Goal: Communication & Community: Answer question/provide support

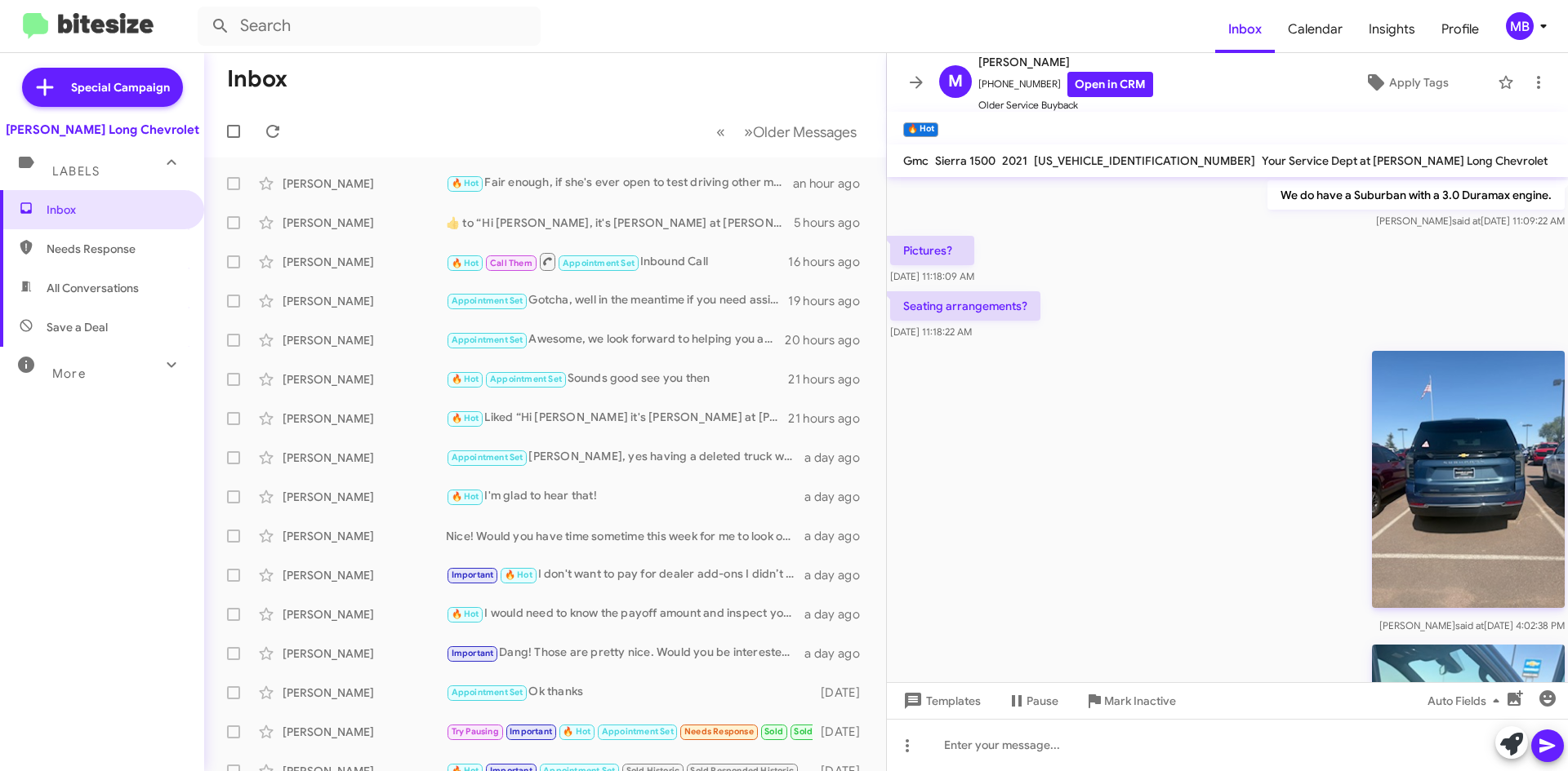
scroll to position [2593, 0]
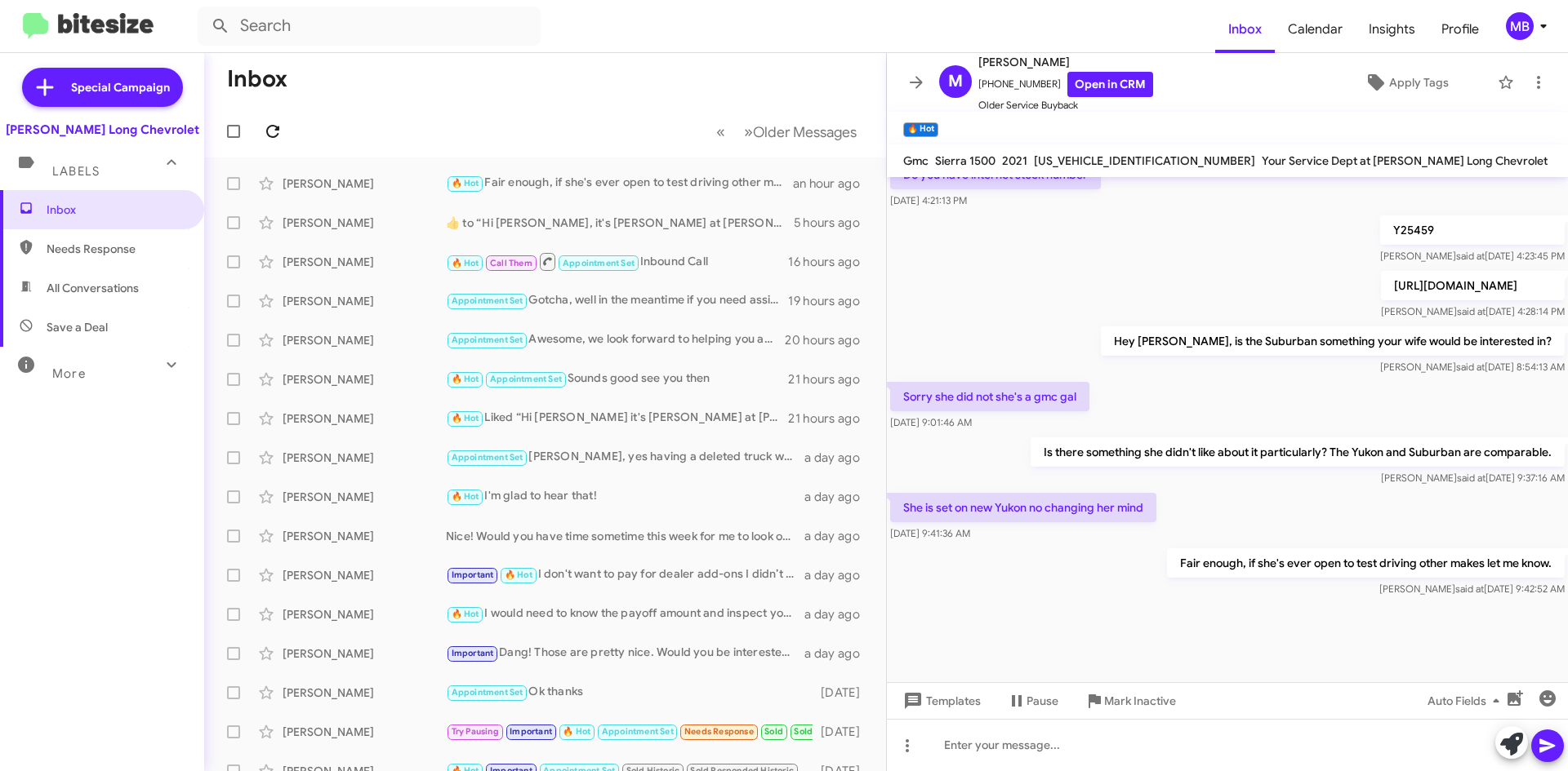
click at [268, 128] on icon at bounding box center [273, 131] width 14 height 14
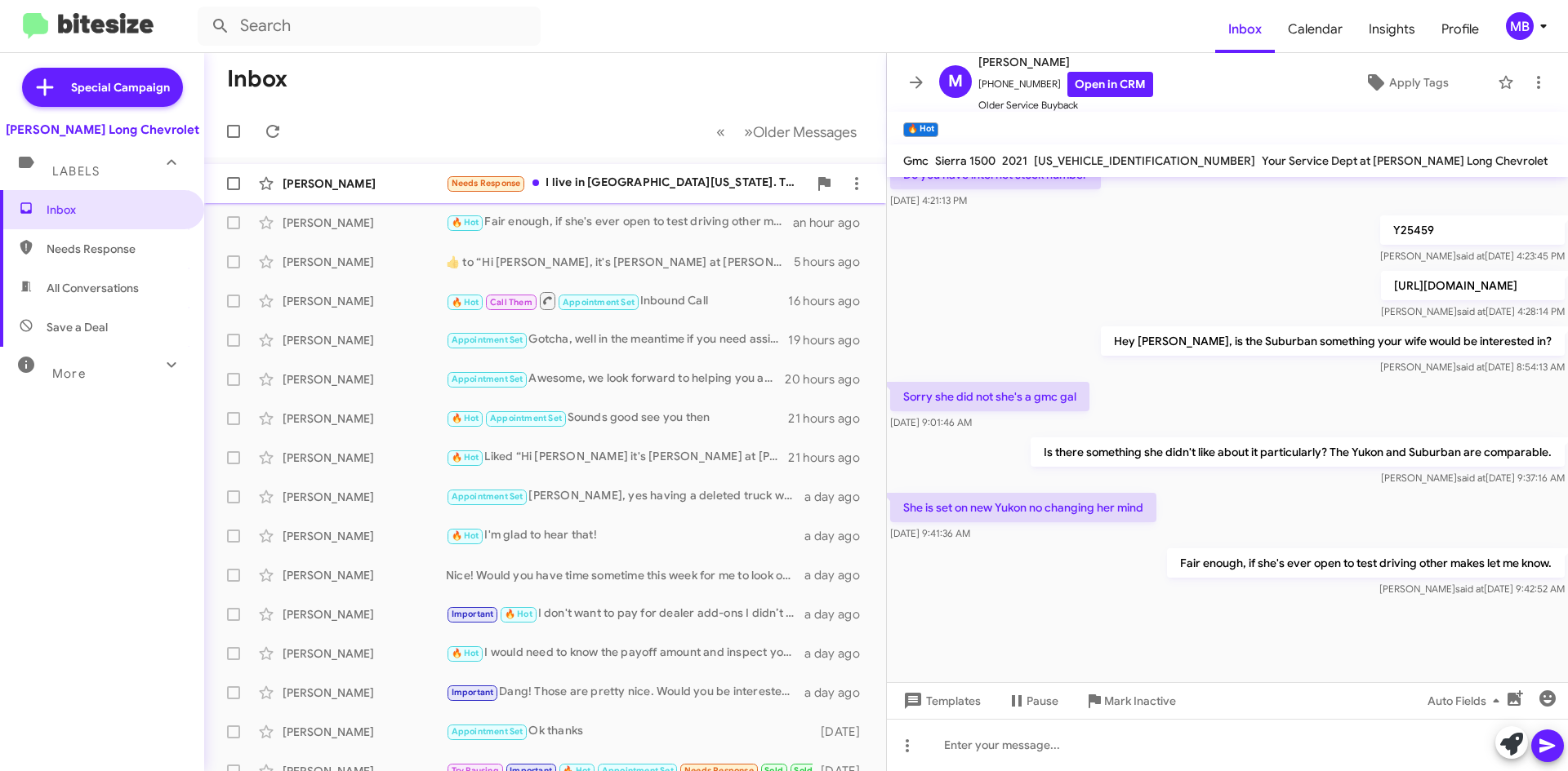
click at [659, 190] on div "Needs Response I live in [GEOGRAPHIC_DATA] [US_STATE]. That is why I'm doing it…" at bounding box center [626, 183] width 362 height 18
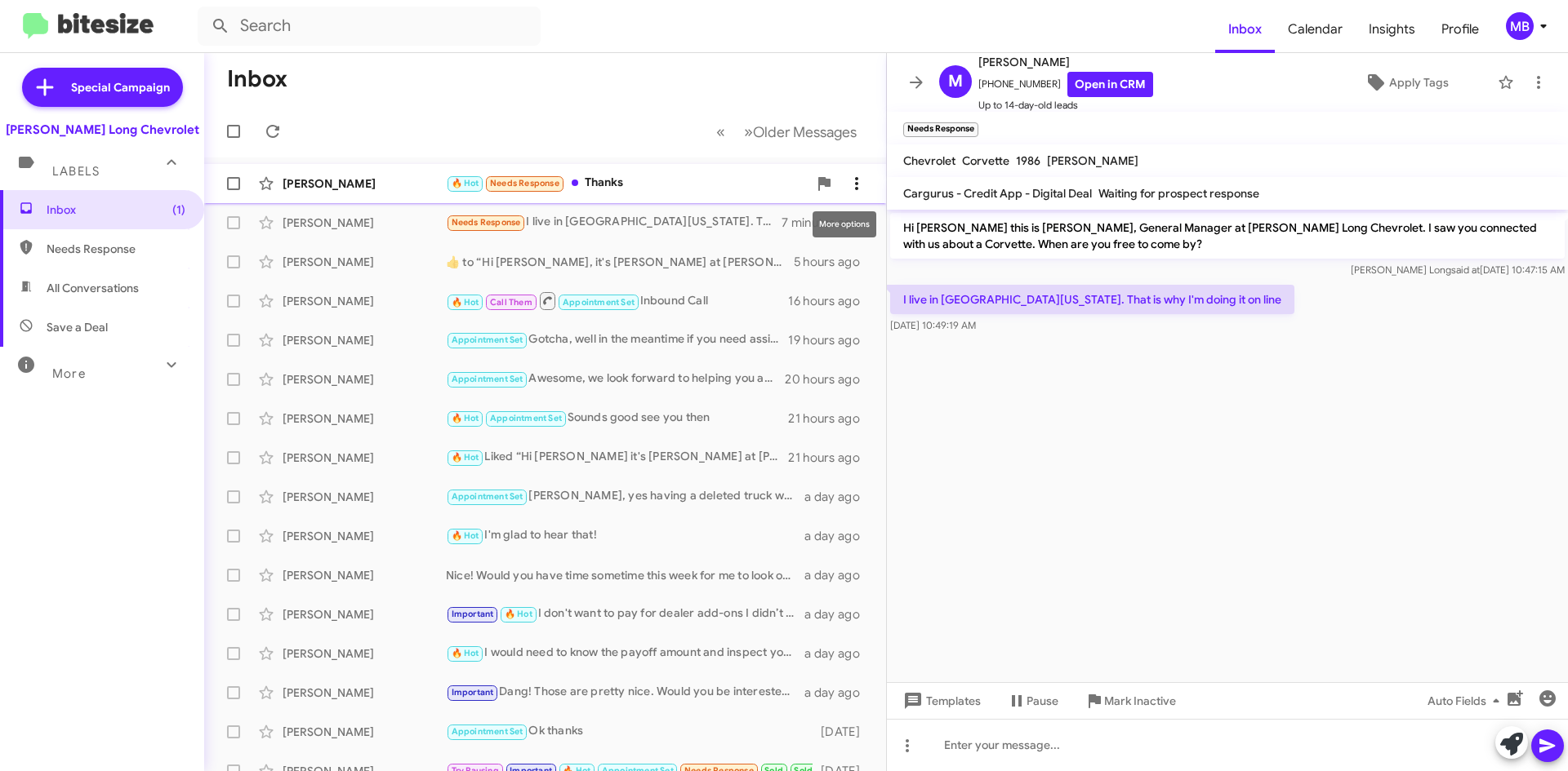
click at [847, 179] on icon at bounding box center [857, 184] width 19 height 19
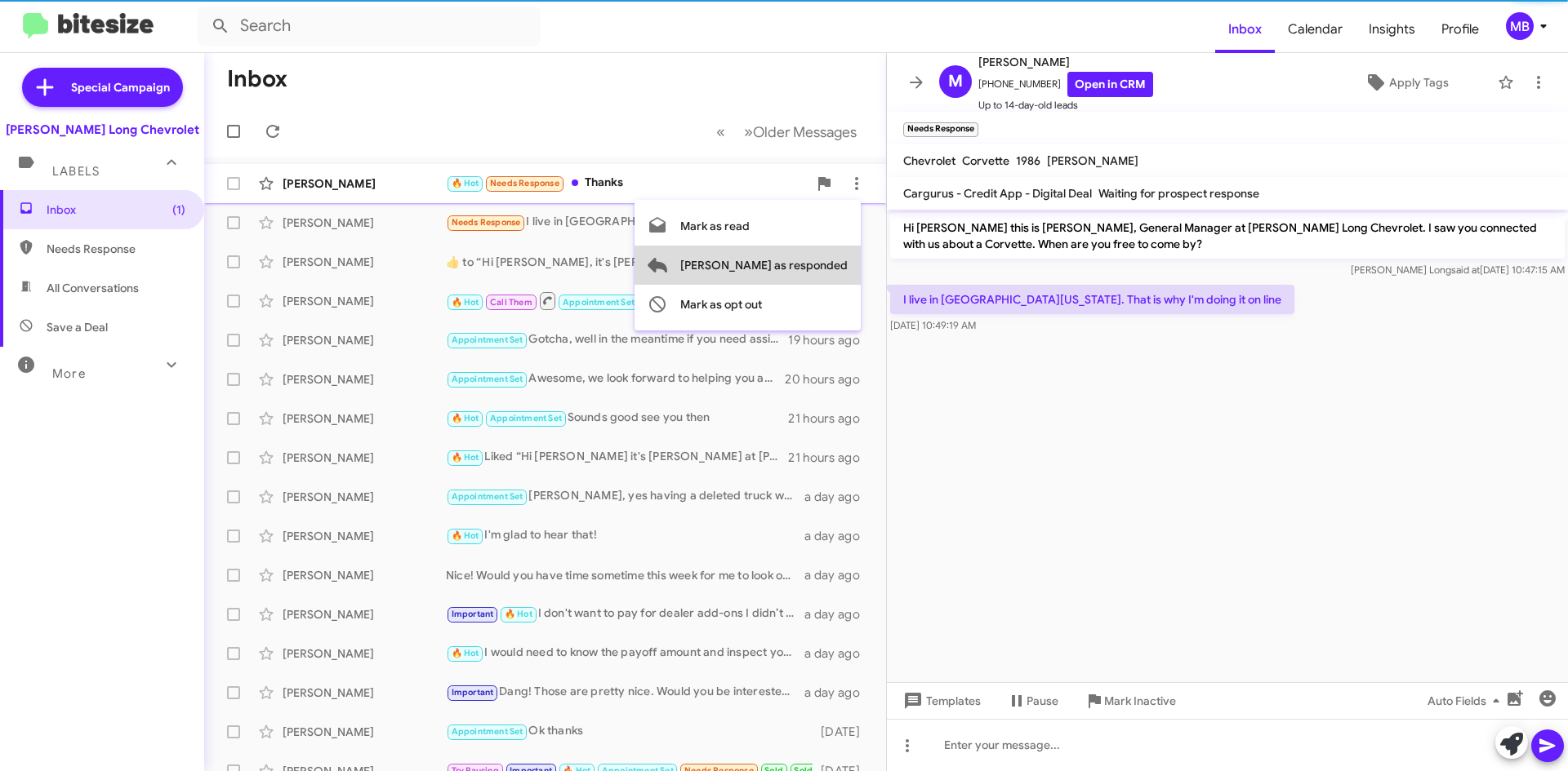
click at [831, 260] on span "[PERSON_NAME] as responded" at bounding box center [764, 265] width 167 height 40
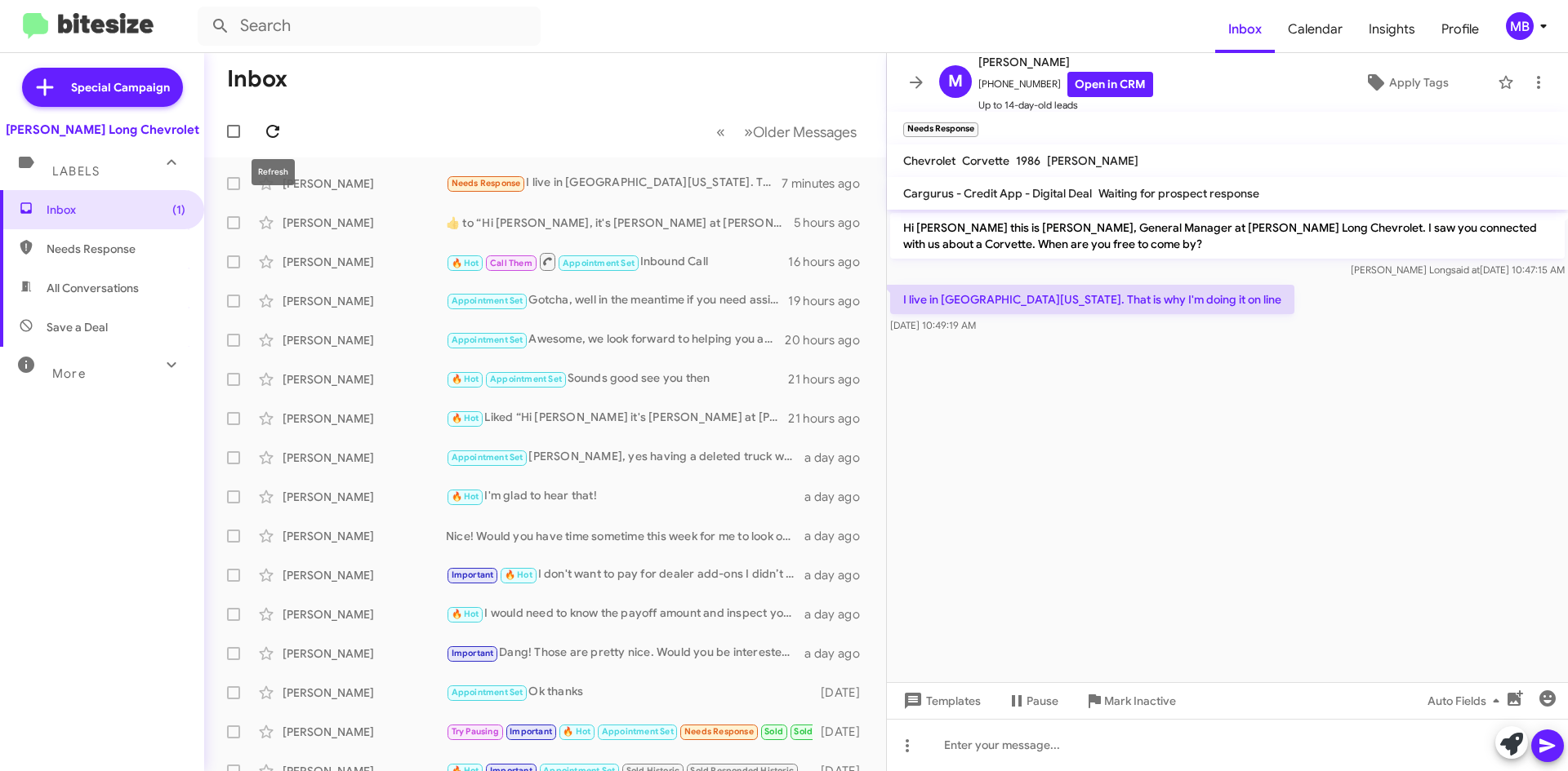
click at [263, 125] on icon at bounding box center [273, 131] width 19 height 19
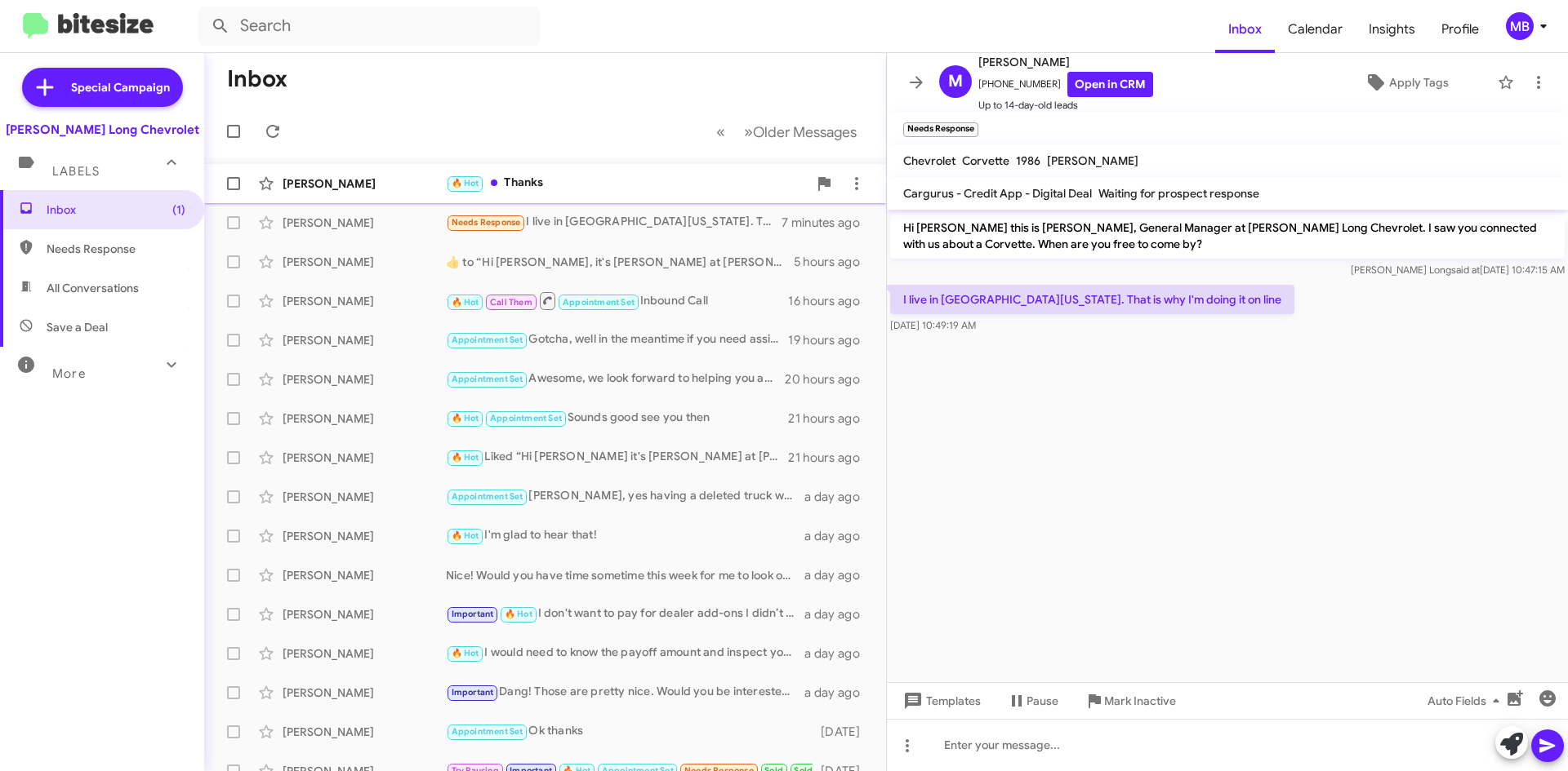
click at [703, 170] on div "[PERSON_NAME] 🔥 Hot Thanks a few seconds ago" at bounding box center [545, 184] width 655 height 33
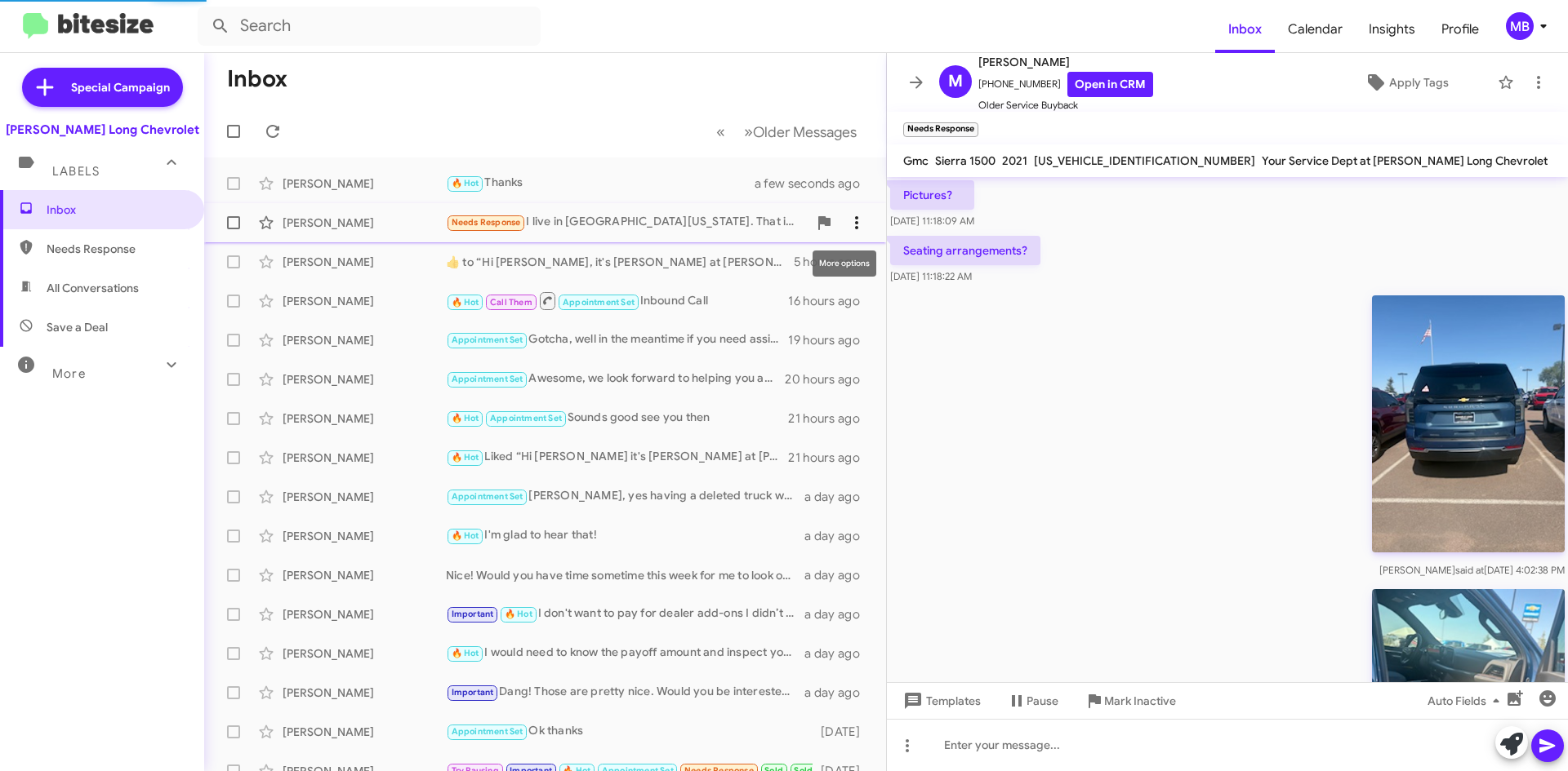
scroll to position [2593, 0]
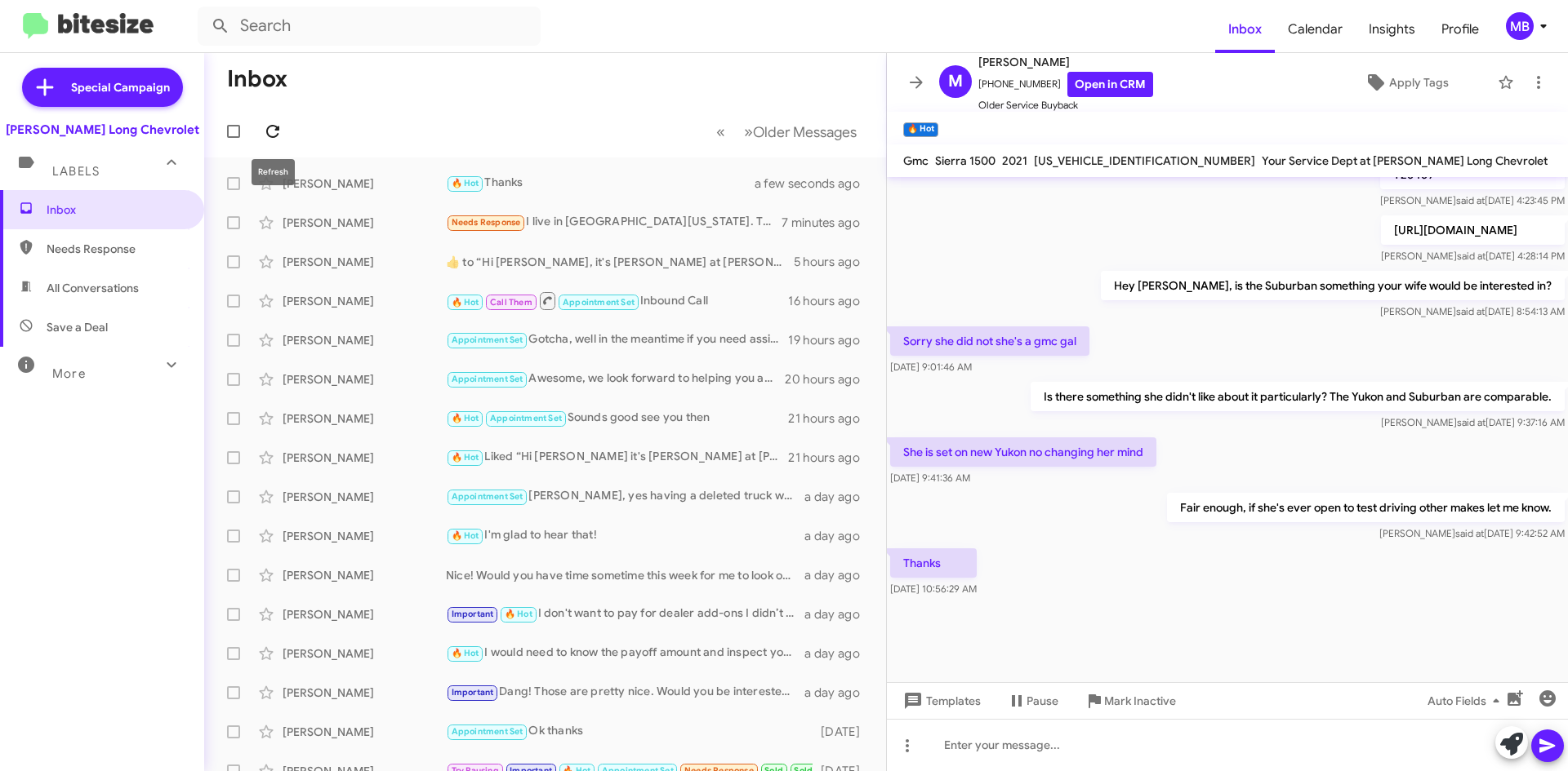
click at [278, 126] on icon at bounding box center [273, 131] width 19 height 19
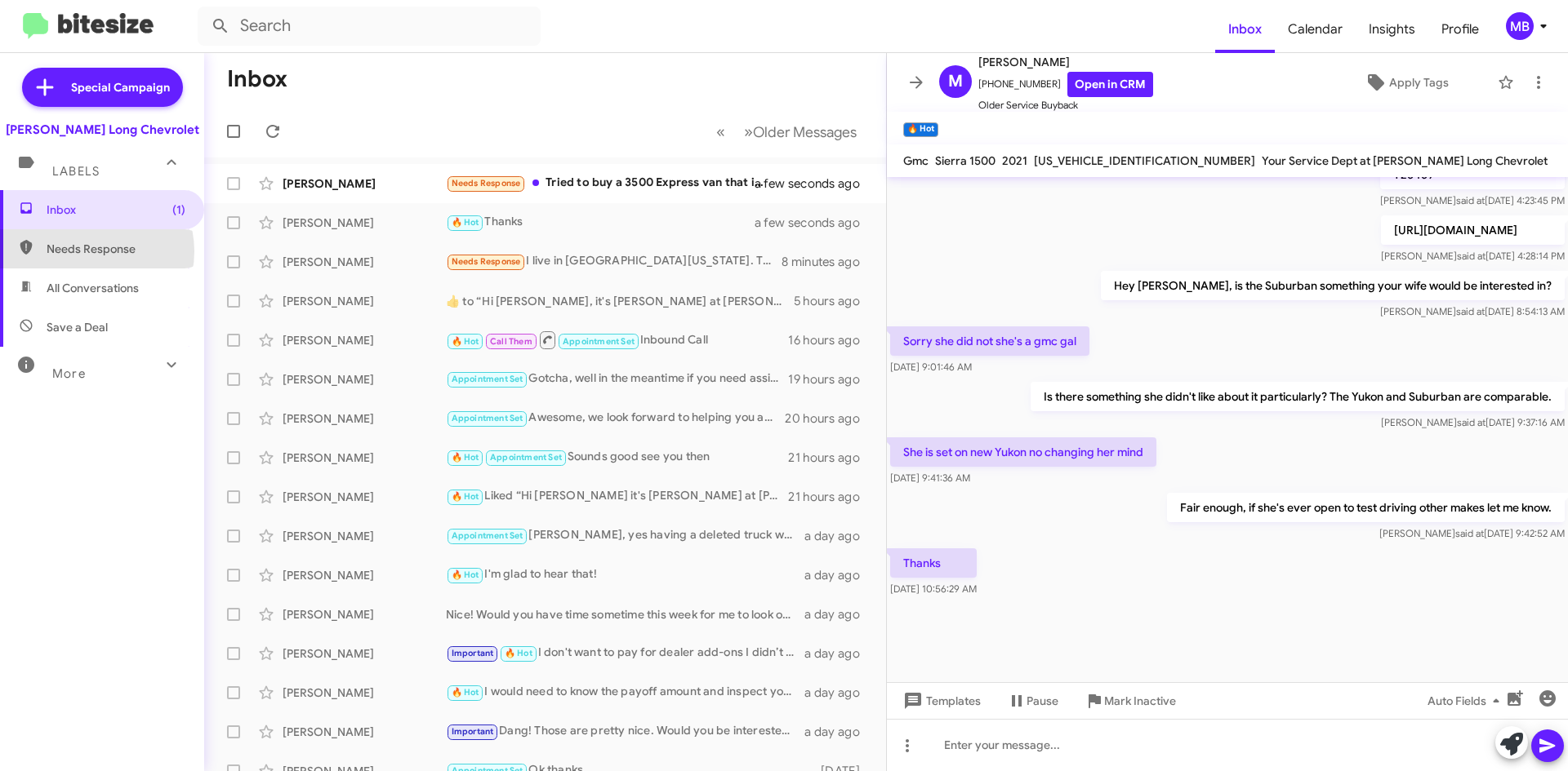
click at [89, 251] on span "Needs Response" at bounding box center [116, 248] width 139 height 16
type input "in:needs-response"
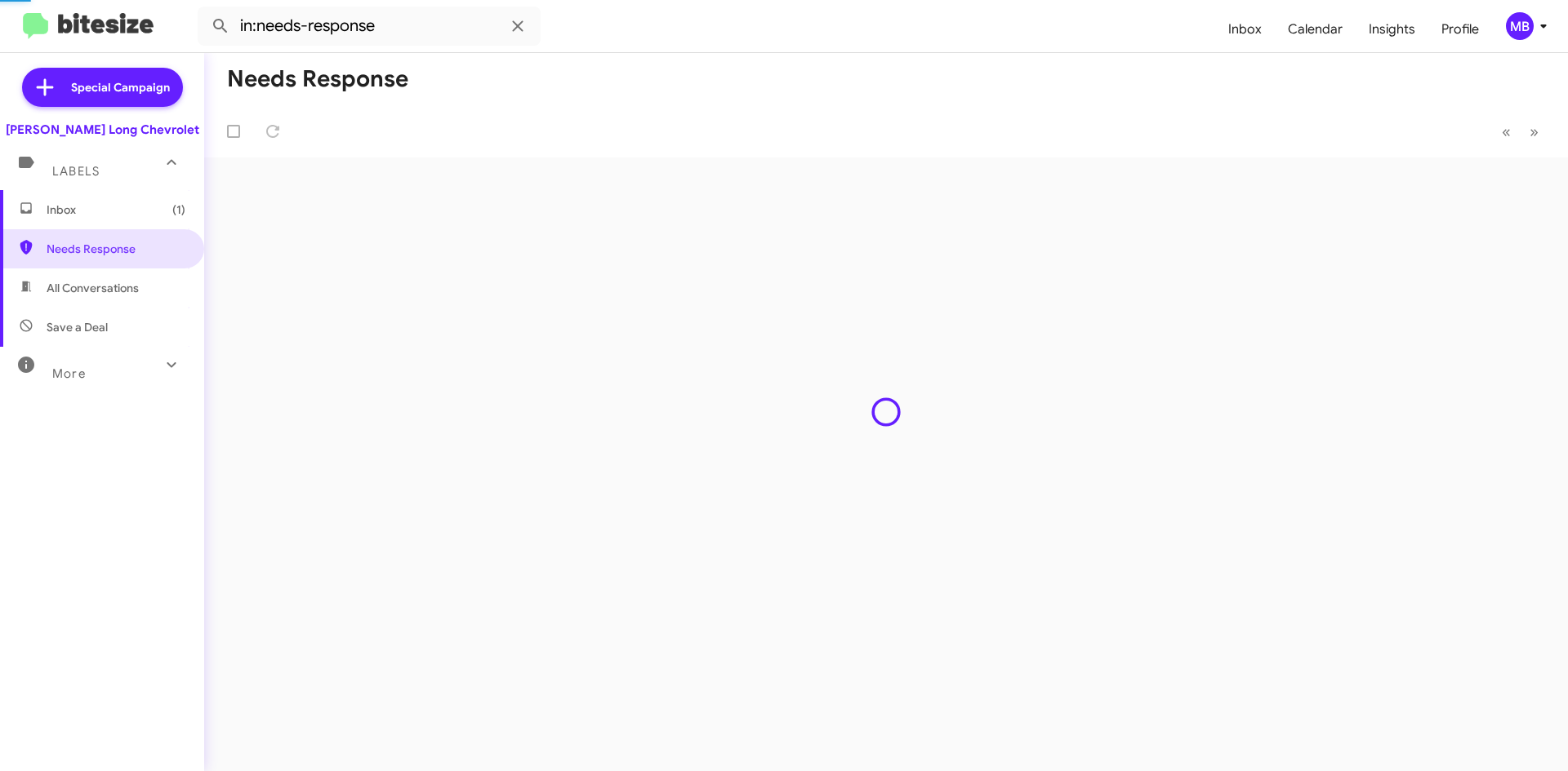
click at [93, 218] on span "Inbox (1)" at bounding box center [102, 210] width 204 height 40
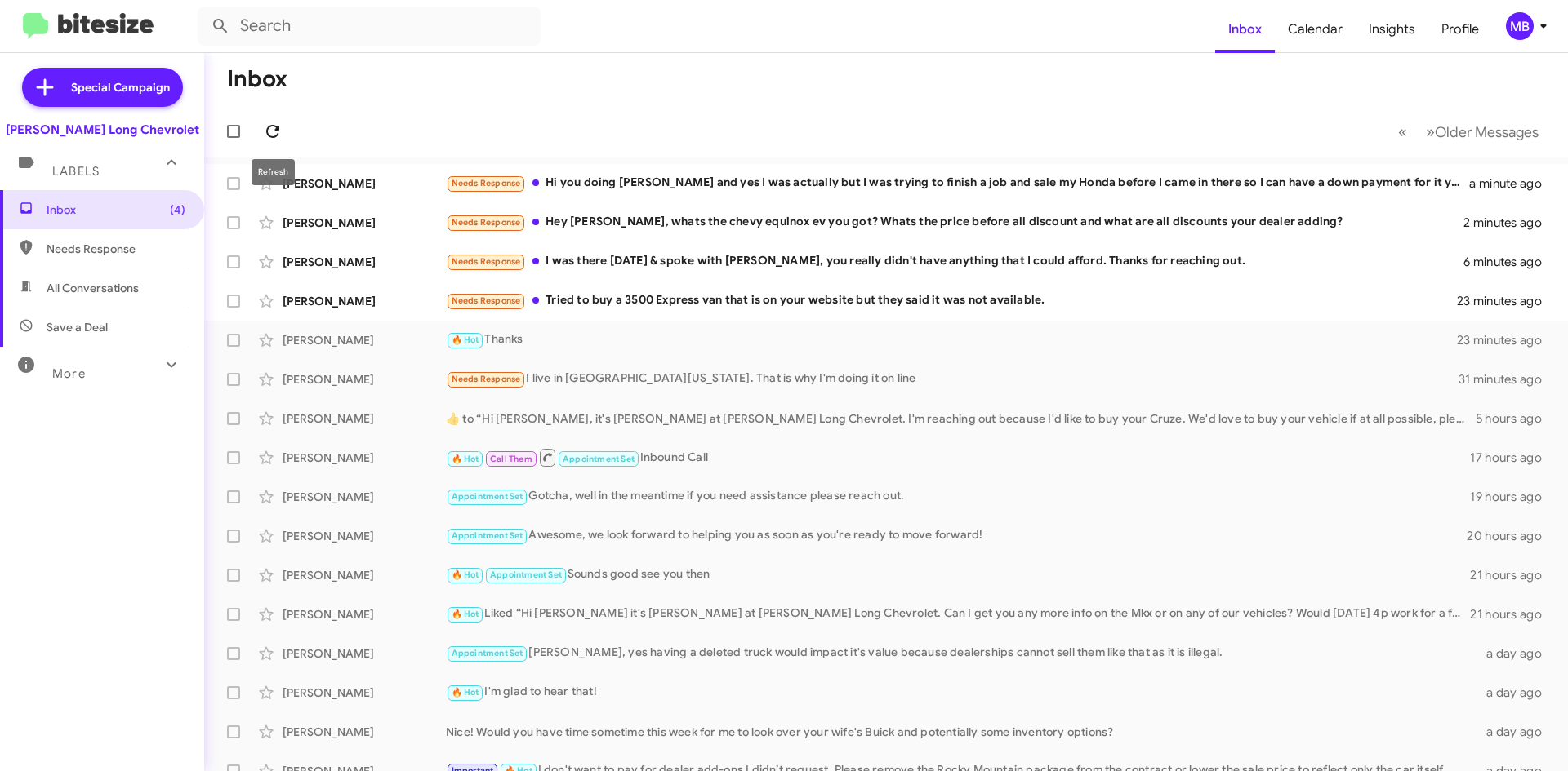
click at [277, 140] on icon at bounding box center [273, 131] width 19 height 19
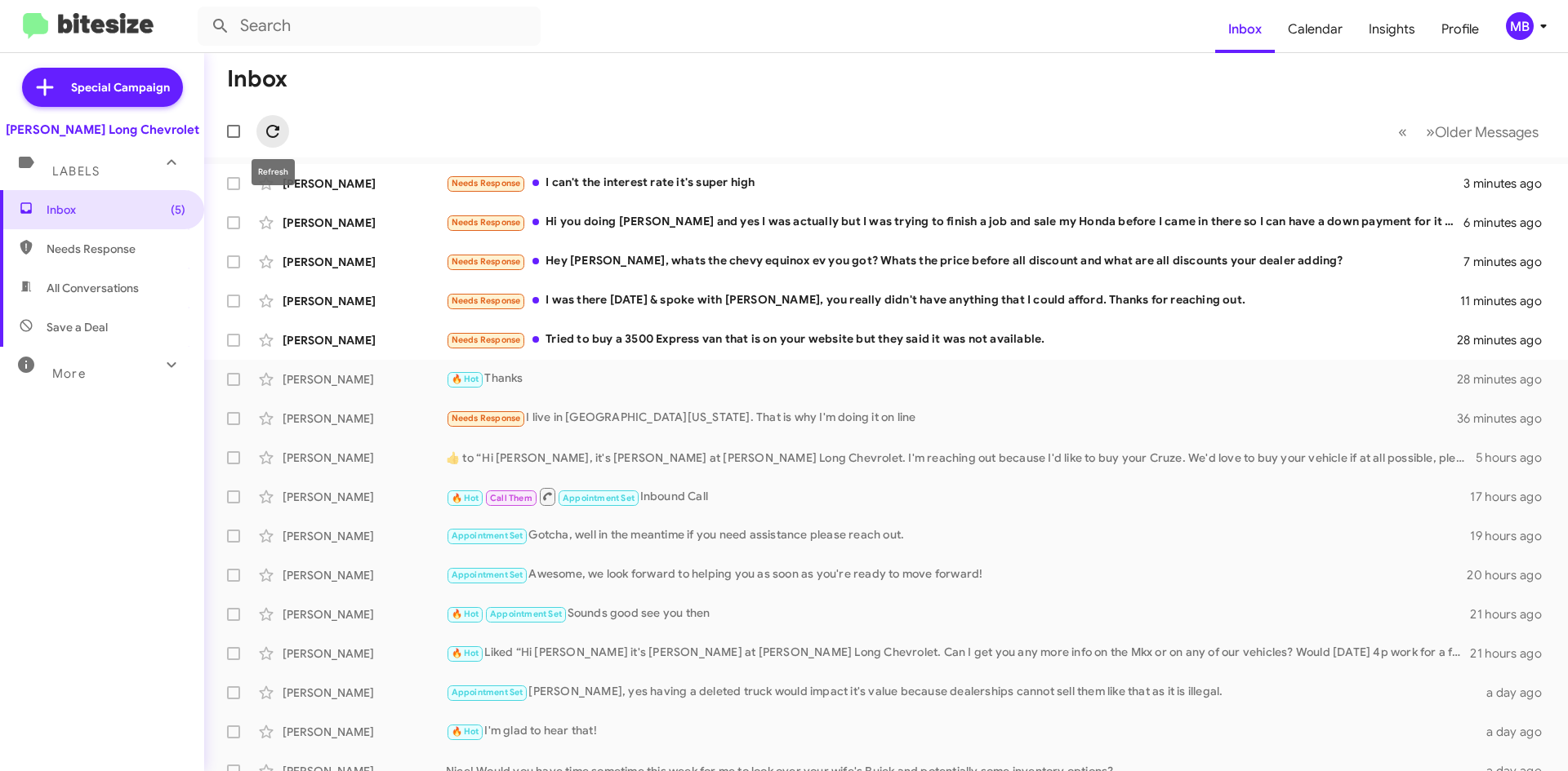
click at [263, 133] on icon at bounding box center [273, 131] width 19 height 19
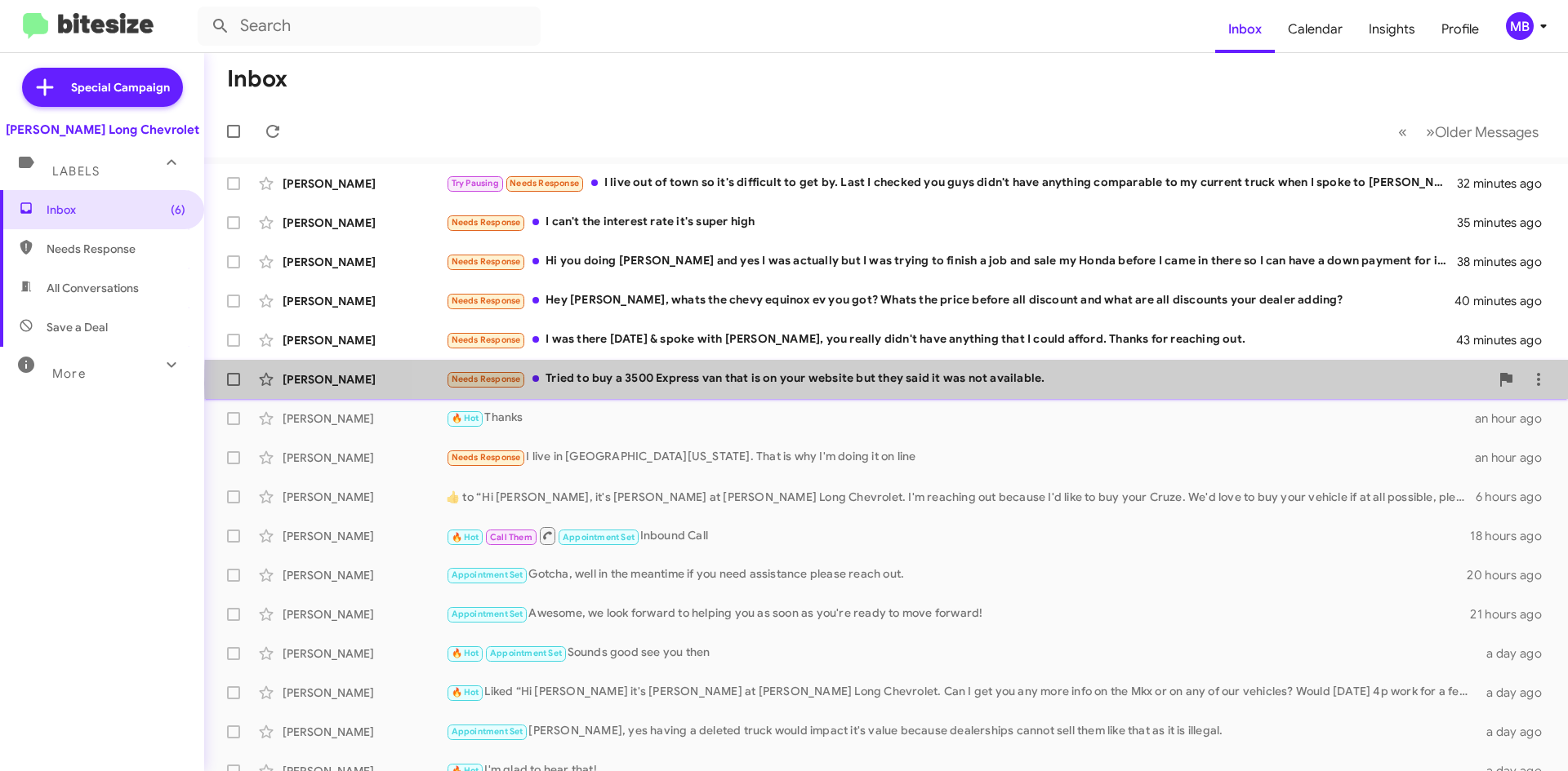
click at [979, 385] on div "Needs Response Tried to buy a 3500 Express van that is on your website but they…" at bounding box center [968, 379] width 1044 height 18
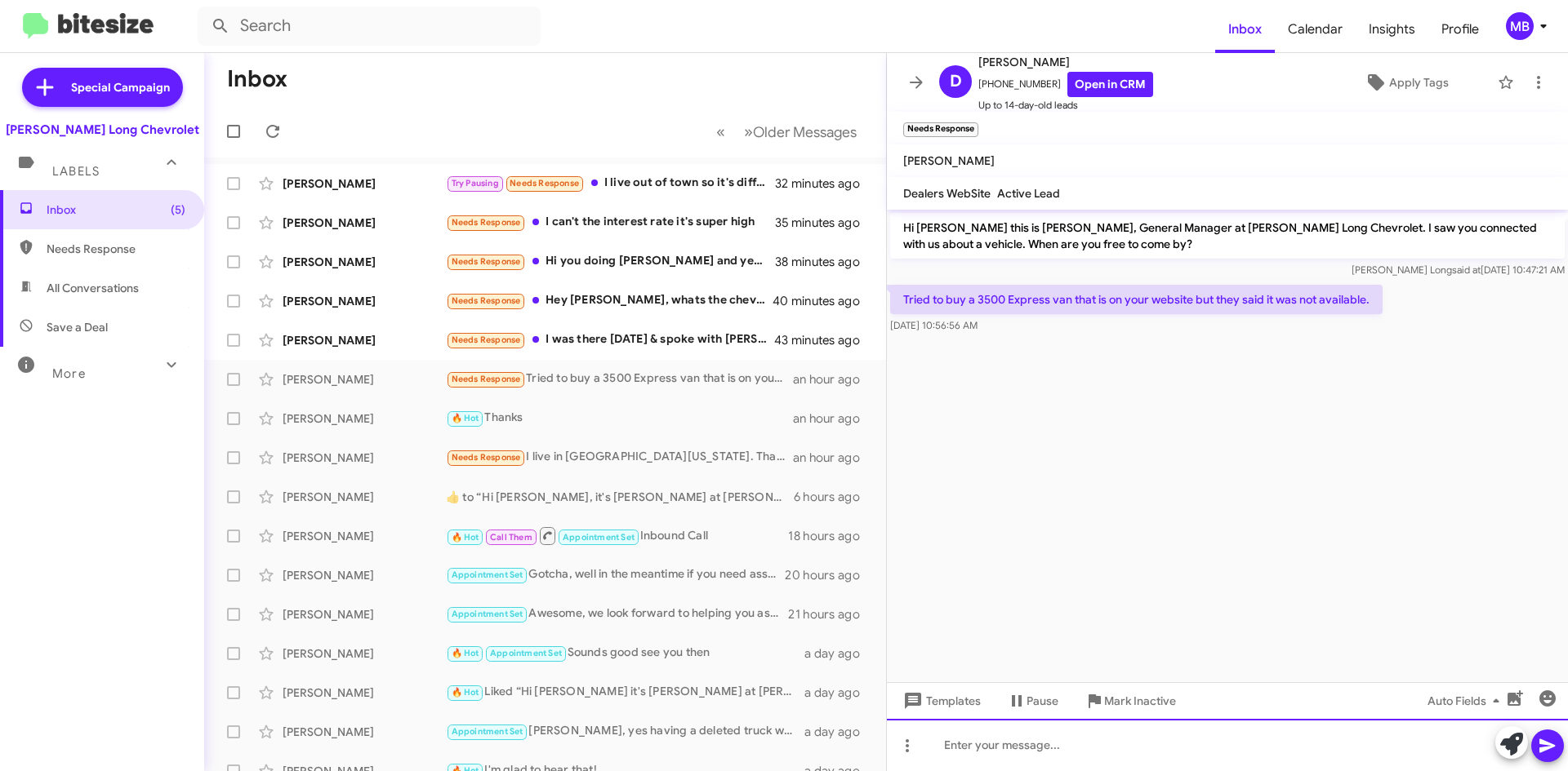
click at [1020, 741] on div at bounding box center [1227, 745] width 682 height 52
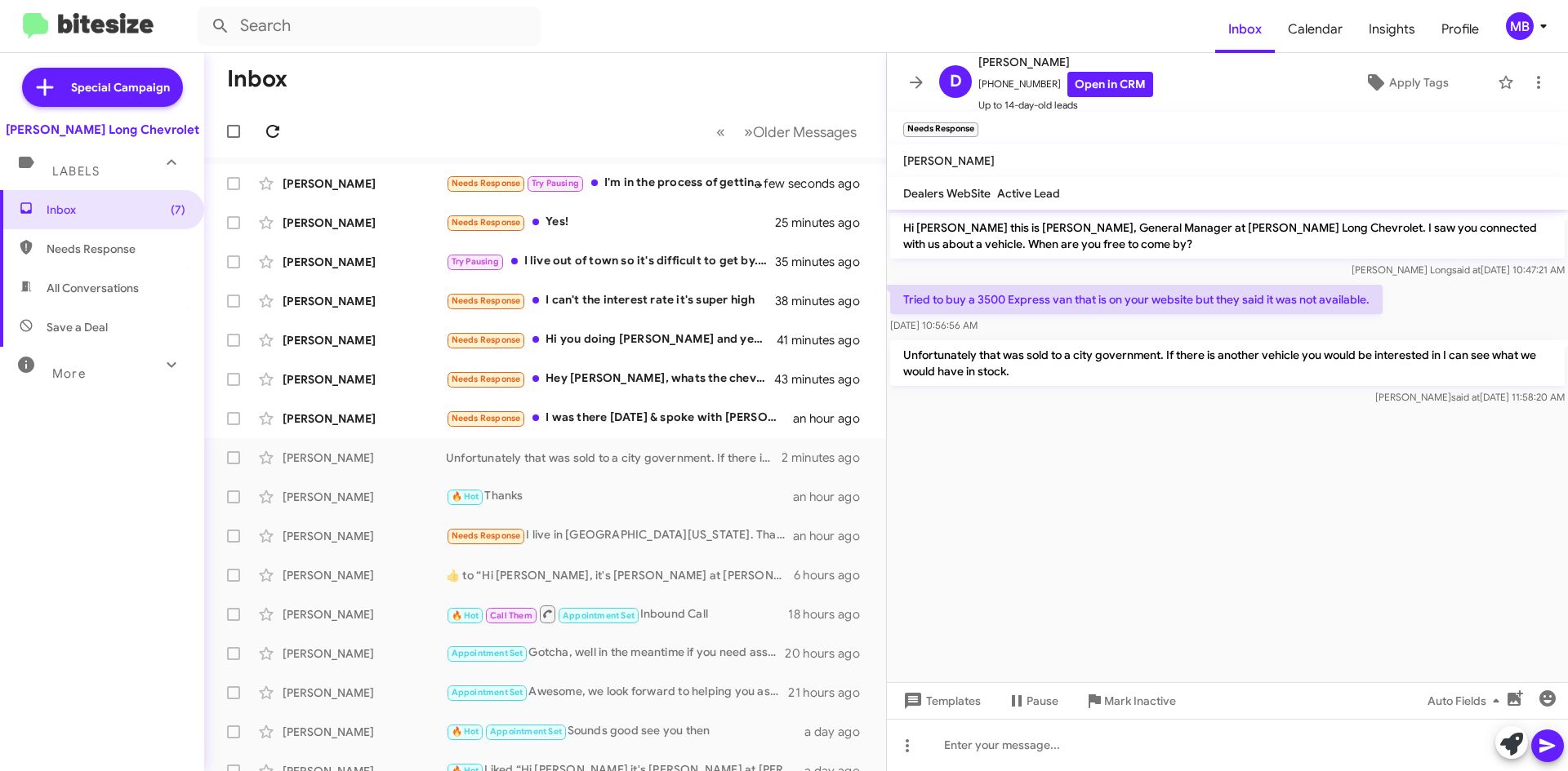
click at [287, 130] on span at bounding box center [273, 131] width 33 height 19
click at [269, 121] on button at bounding box center [273, 131] width 33 height 33
click at [274, 144] on button at bounding box center [273, 131] width 33 height 33
click at [847, 226] on icon at bounding box center [857, 222] width 19 height 19
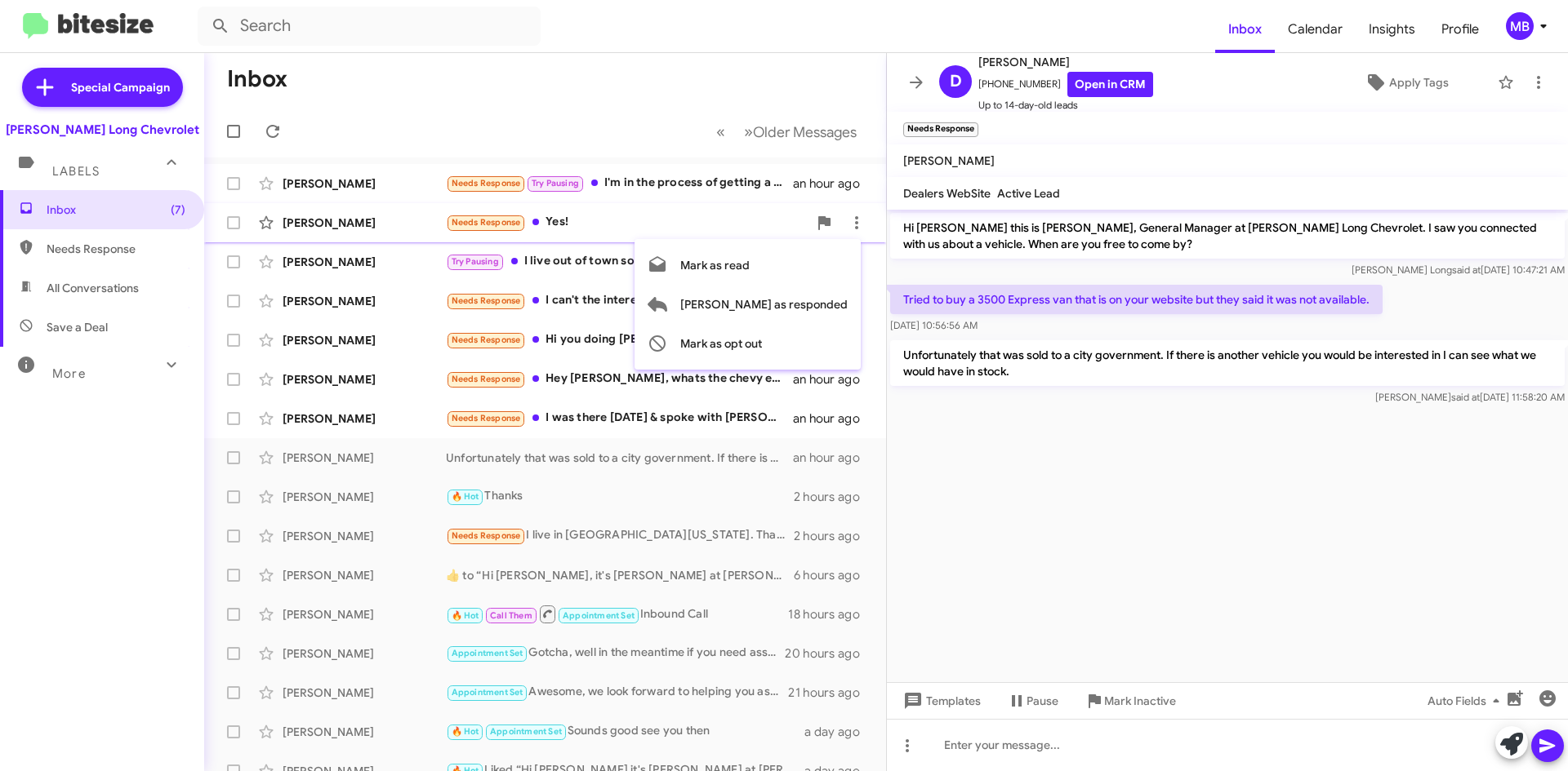
click at [633, 229] on div at bounding box center [784, 386] width 1568 height 771
click at [560, 212] on div "[PERSON_NAME] Needs Response Yes! an hour ago" at bounding box center [545, 223] width 655 height 33
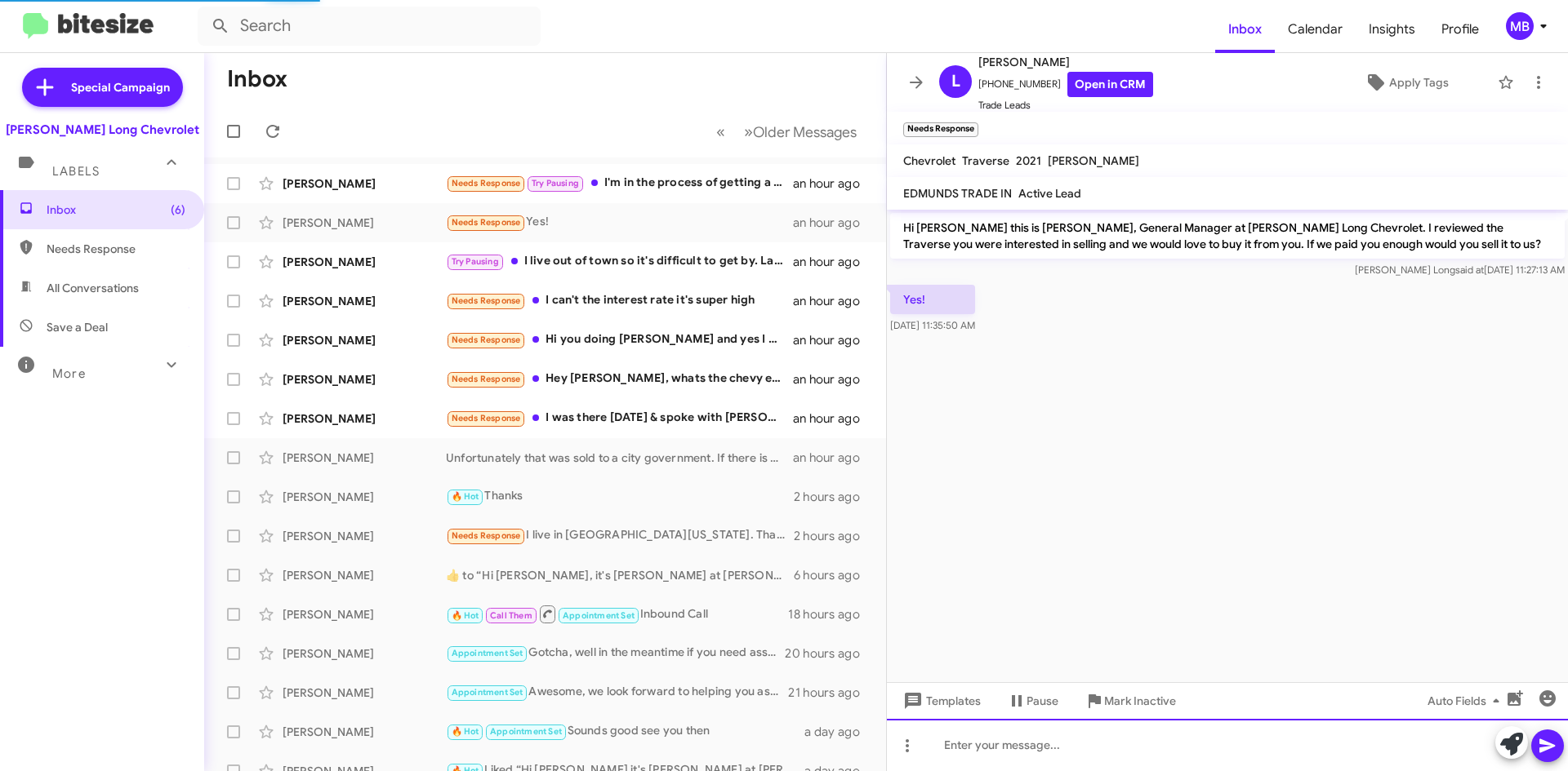
click at [1027, 761] on div at bounding box center [1227, 745] width 682 height 52
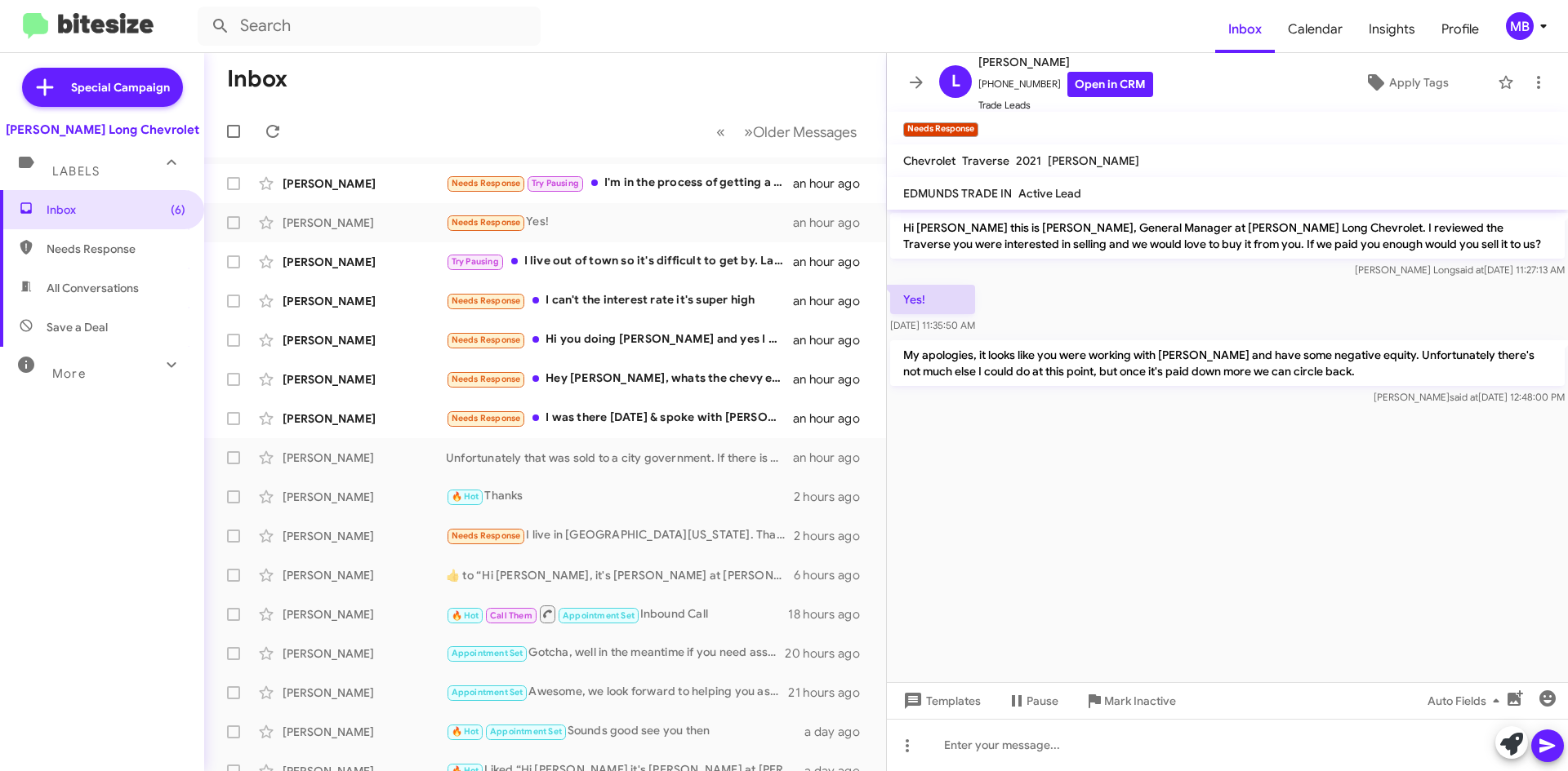
click at [265, 114] on mat-toolbar-row "« Previous » Next Older Messages" at bounding box center [544, 131] width 682 height 52
click at [274, 121] on button at bounding box center [273, 131] width 33 height 33
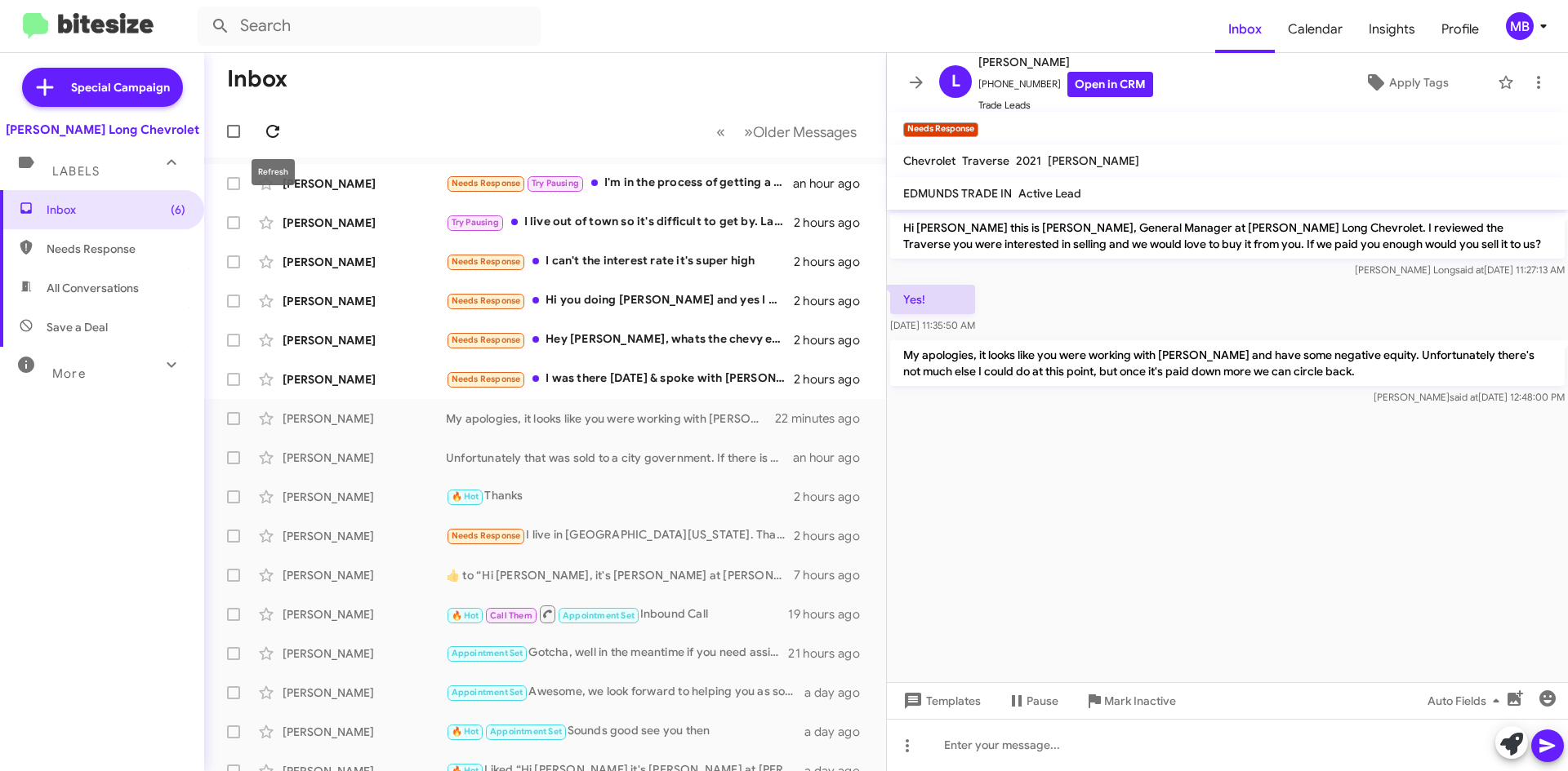
click at [270, 124] on icon at bounding box center [273, 131] width 19 height 19
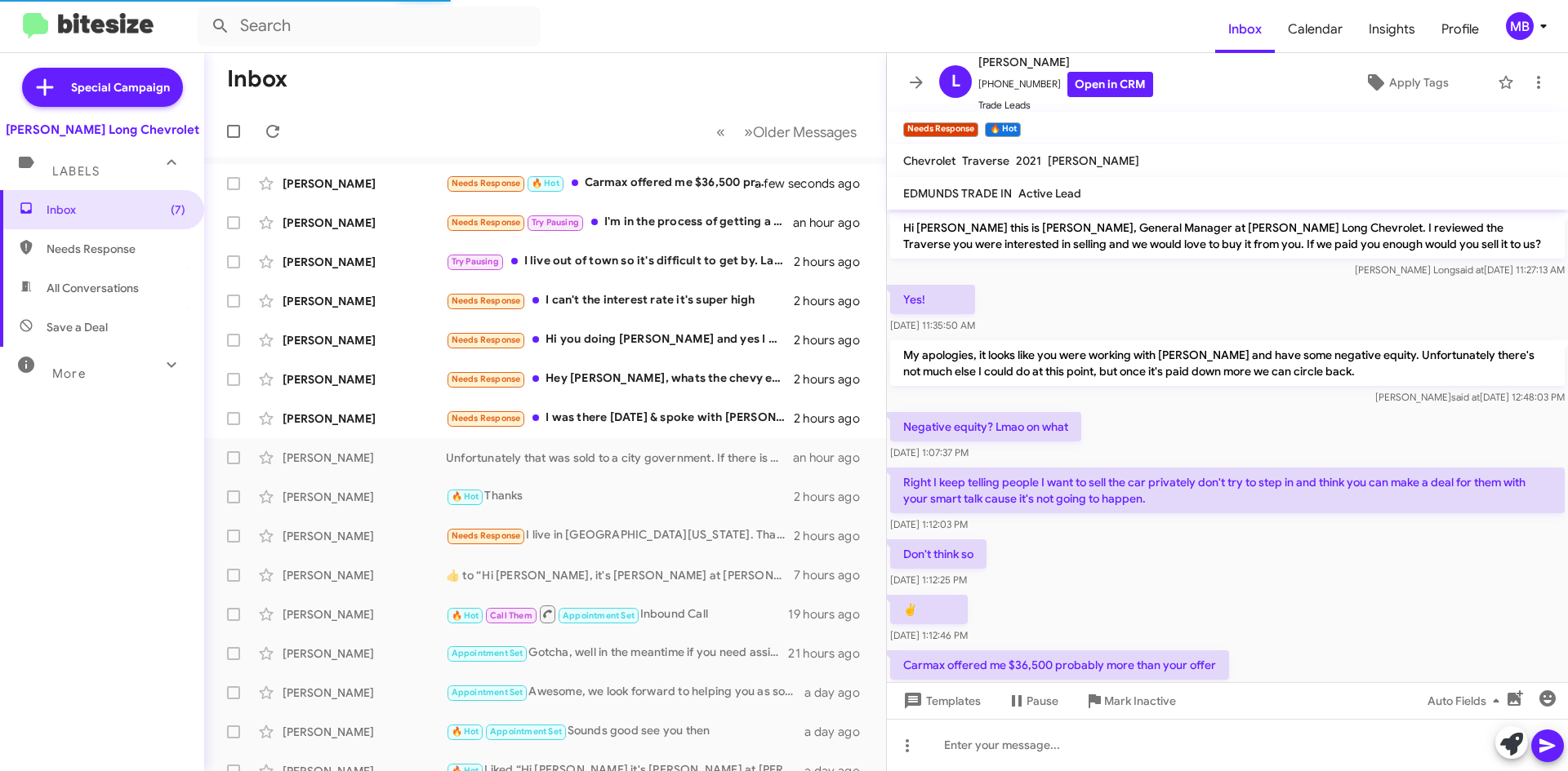
scroll to position [53, 0]
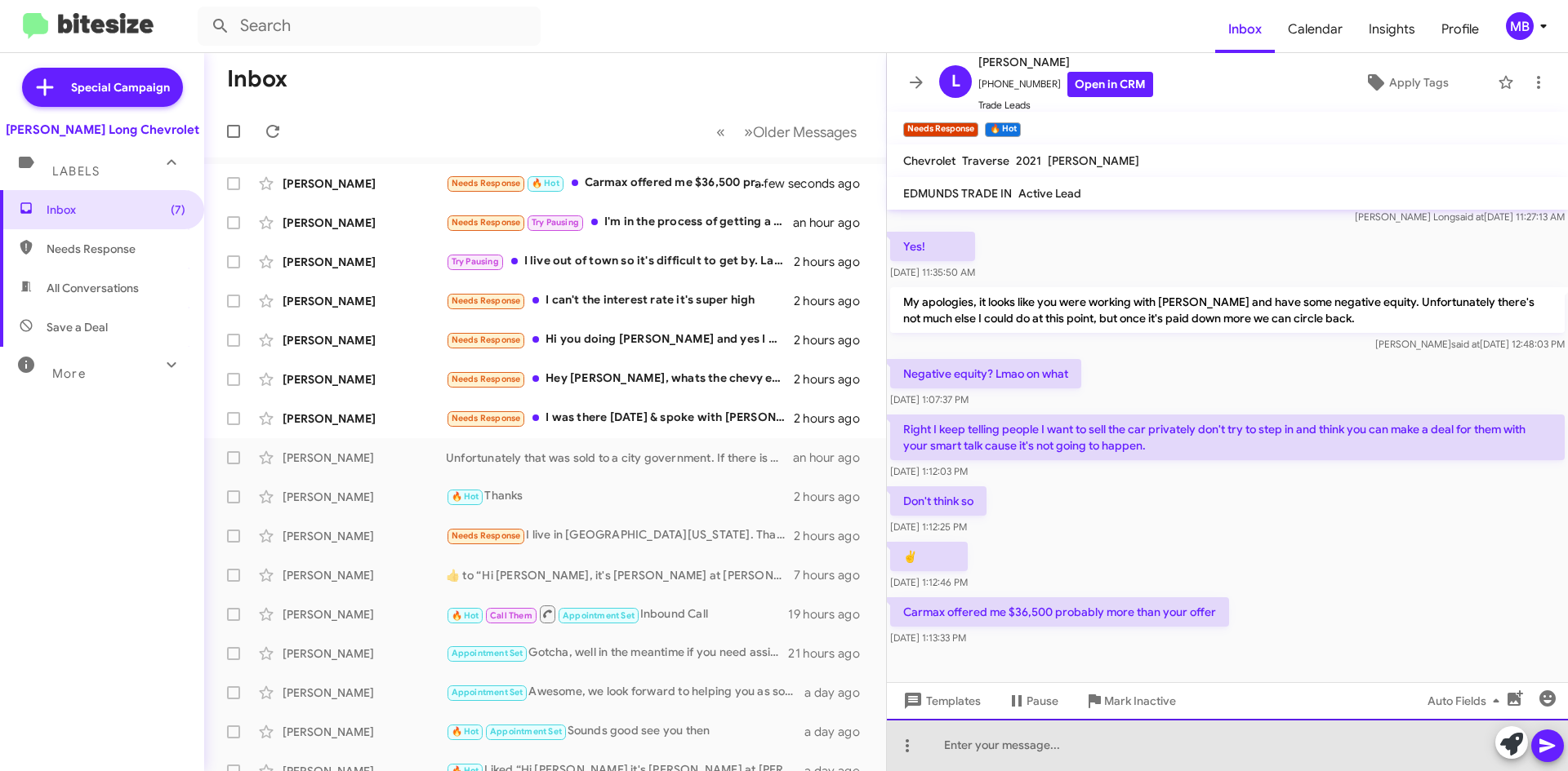
click at [1244, 757] on div at bounding box center [1227, 745] width 682 height 52
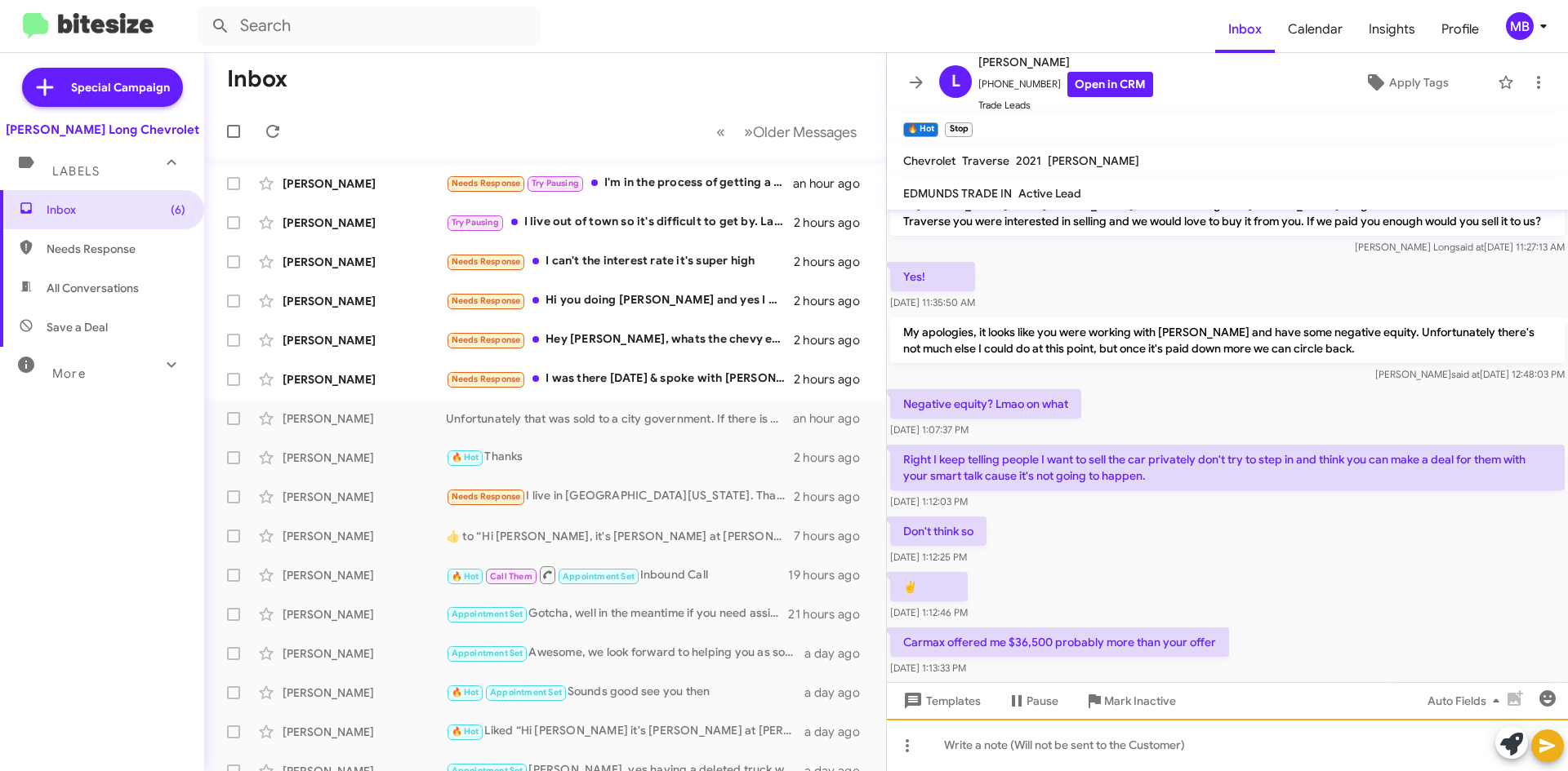
scroll to position [3, 0]
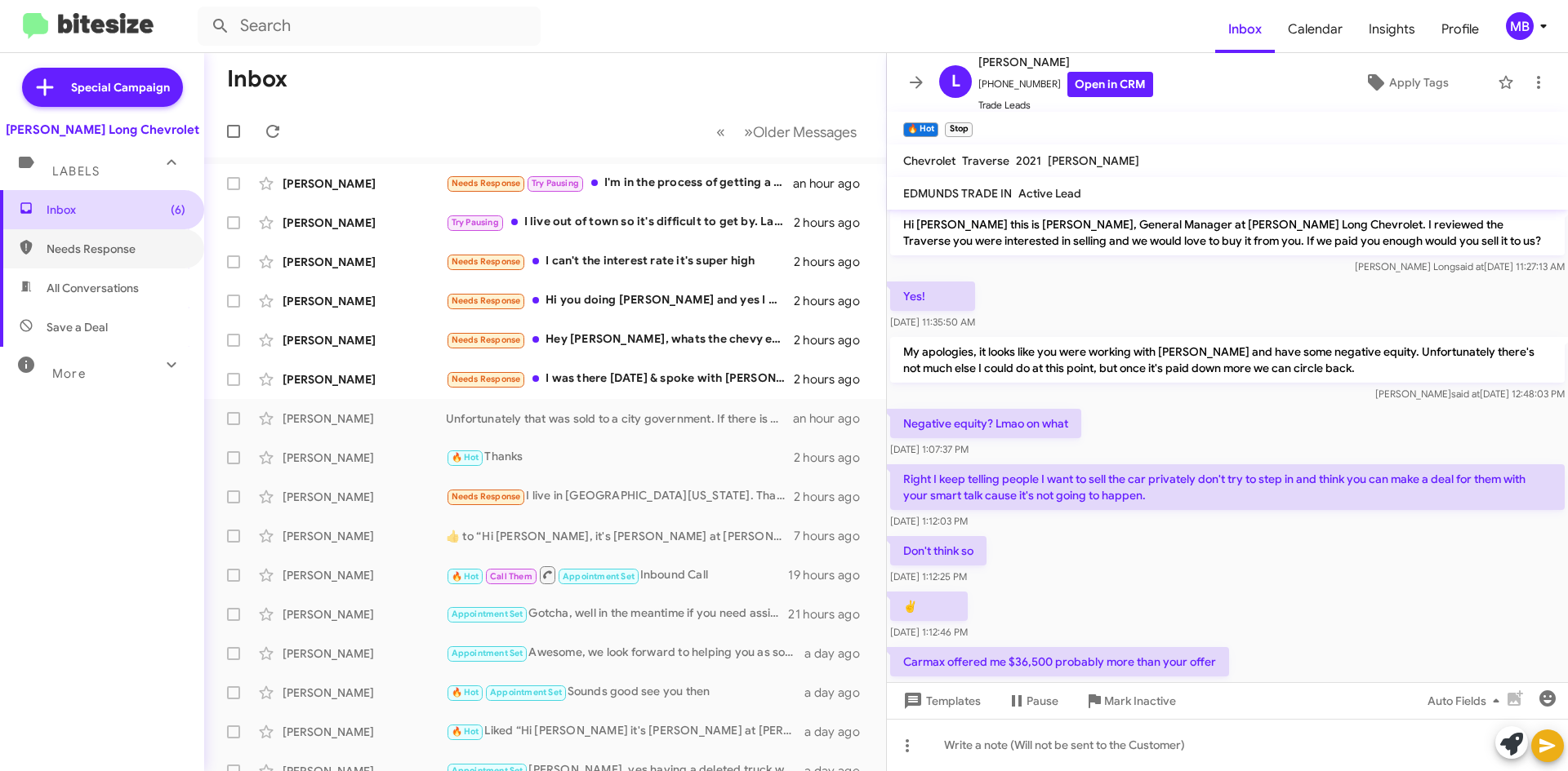
drag, startPoint x: 111, startPoint y: 254, endPoint x: 90, endPoint y: 218, distance: 41.7
click at [111, 254] on span "Needs Response" at bounding box center [116, 248] width 139 height 16
type input "in:needs-response"
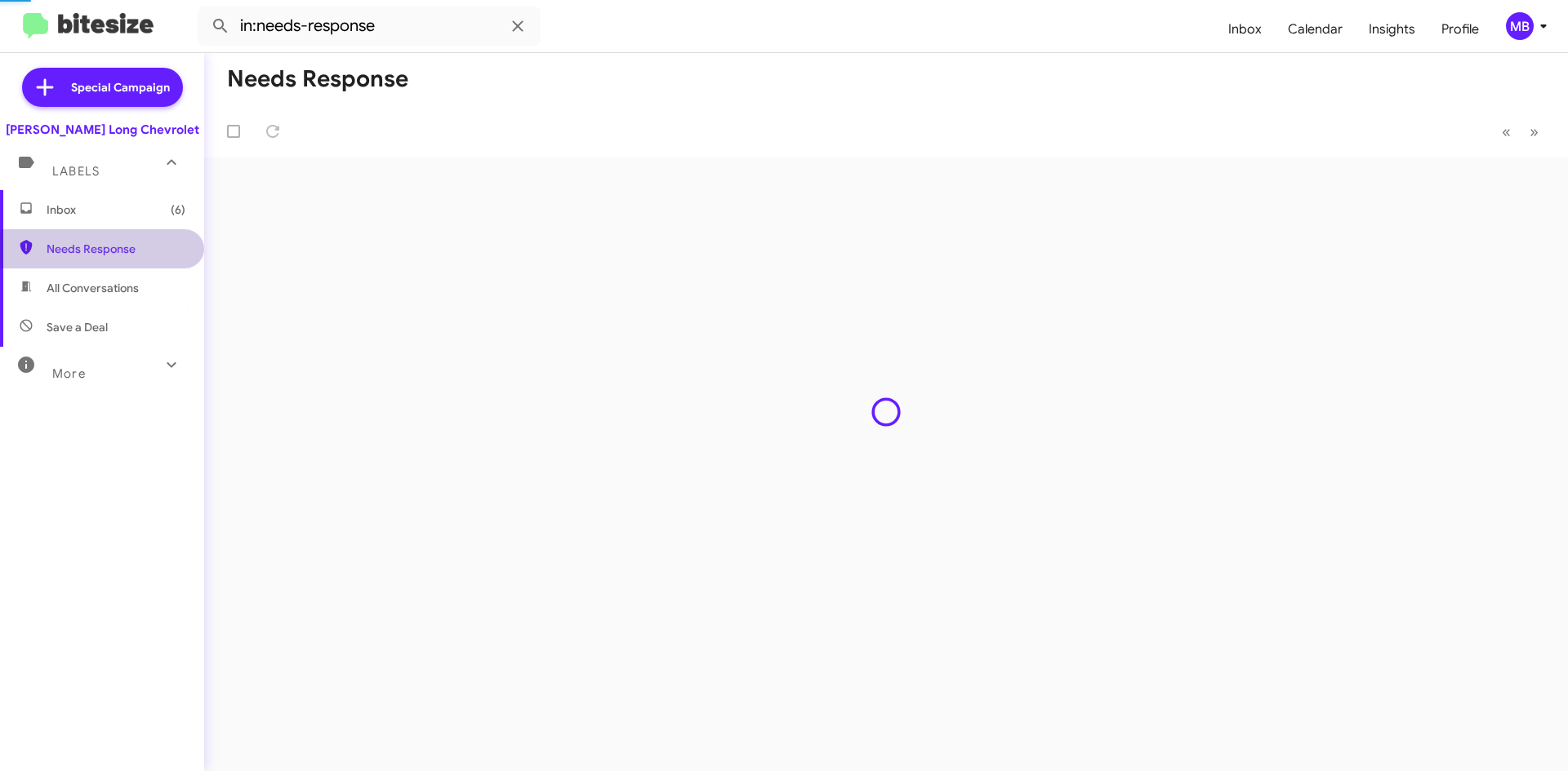
click at [88, 208] on span "Inbox (6)" at bounding box center [116, 210] width 139 height 16
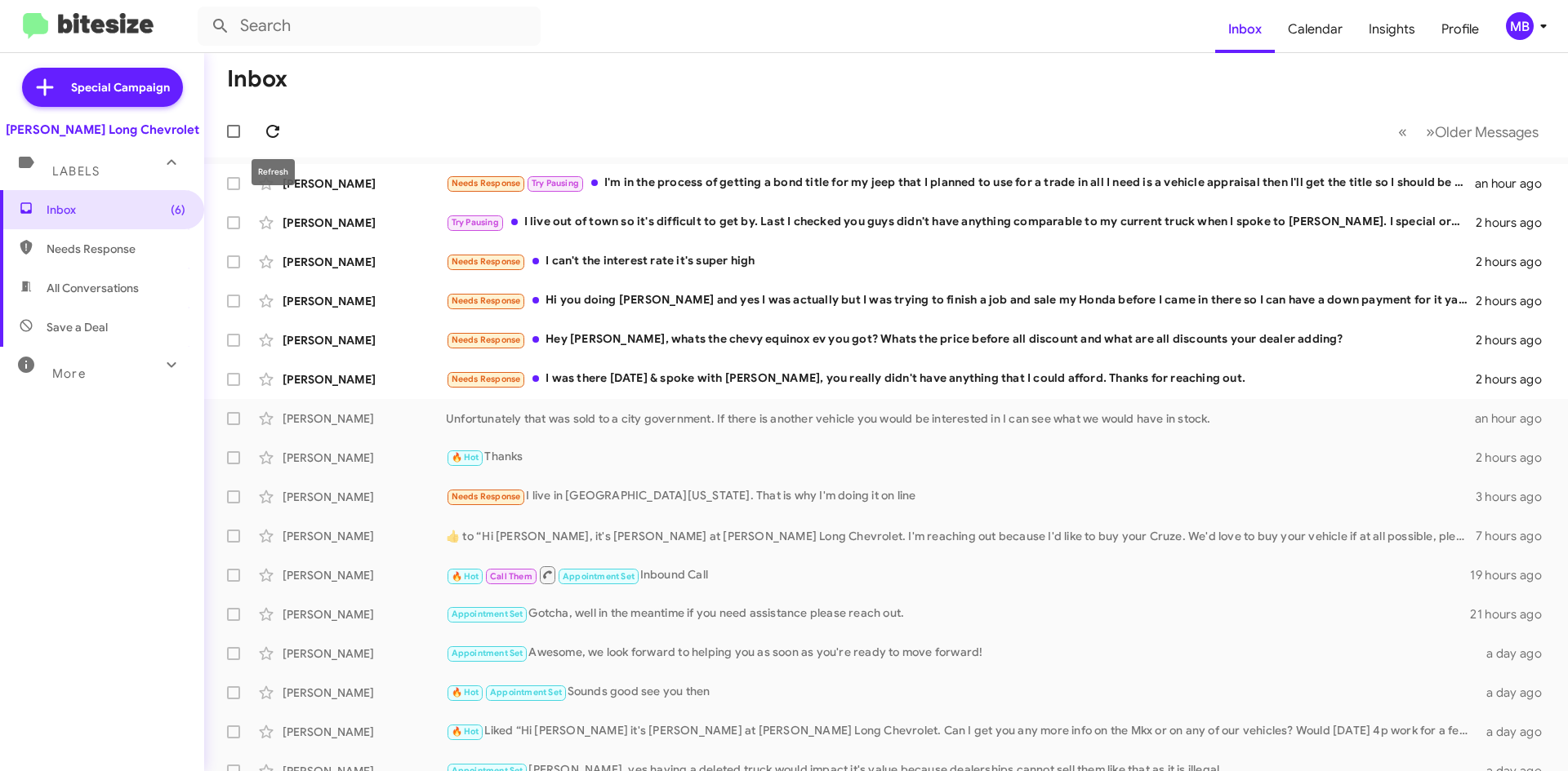
click at [271, 133] on icon at bounding box center [273, 131] width 19 height 19
click at [970, 293] on div "Needs Response Hi you doing [PERSON_NAME] and yes I was actually but I was tryi…" at bounding box center [968, 300] width 1044 height 18
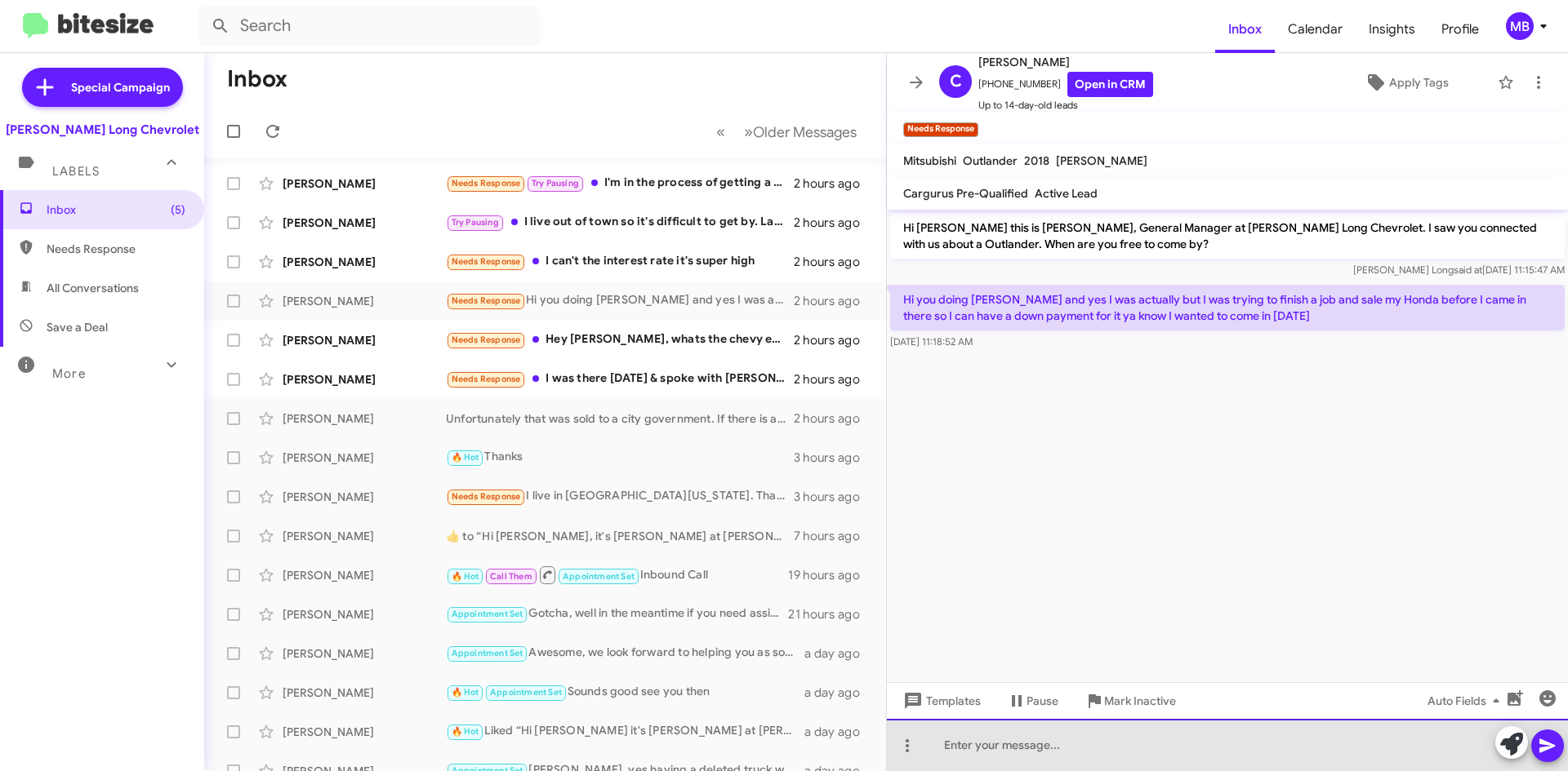
click at [1265, 733] on div at bounding box center [1227, 745] width 682 height 52
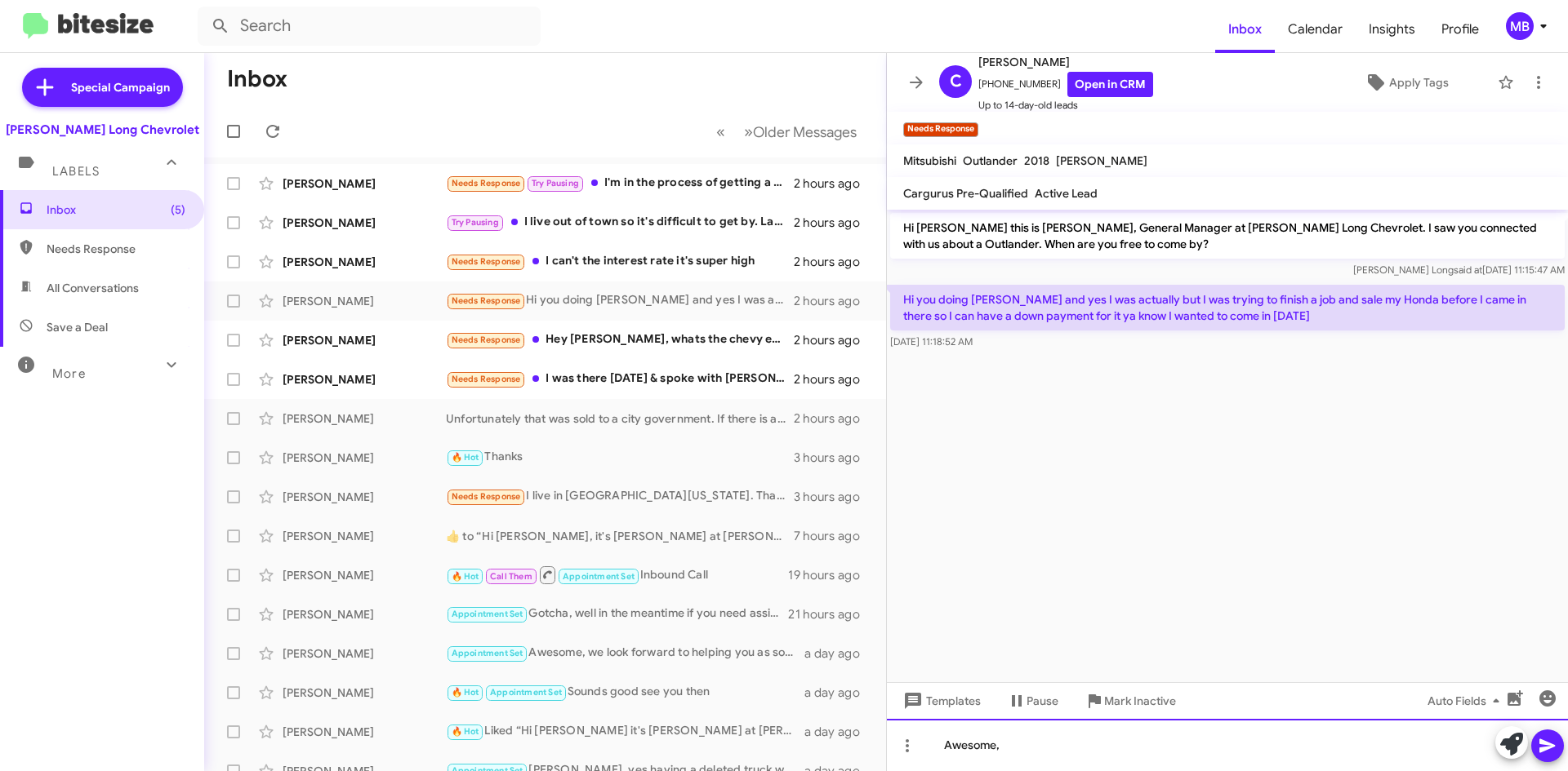
click at [1067, 751] on div "Awesome," at bounding box center [1227, 745] width 682 height 52
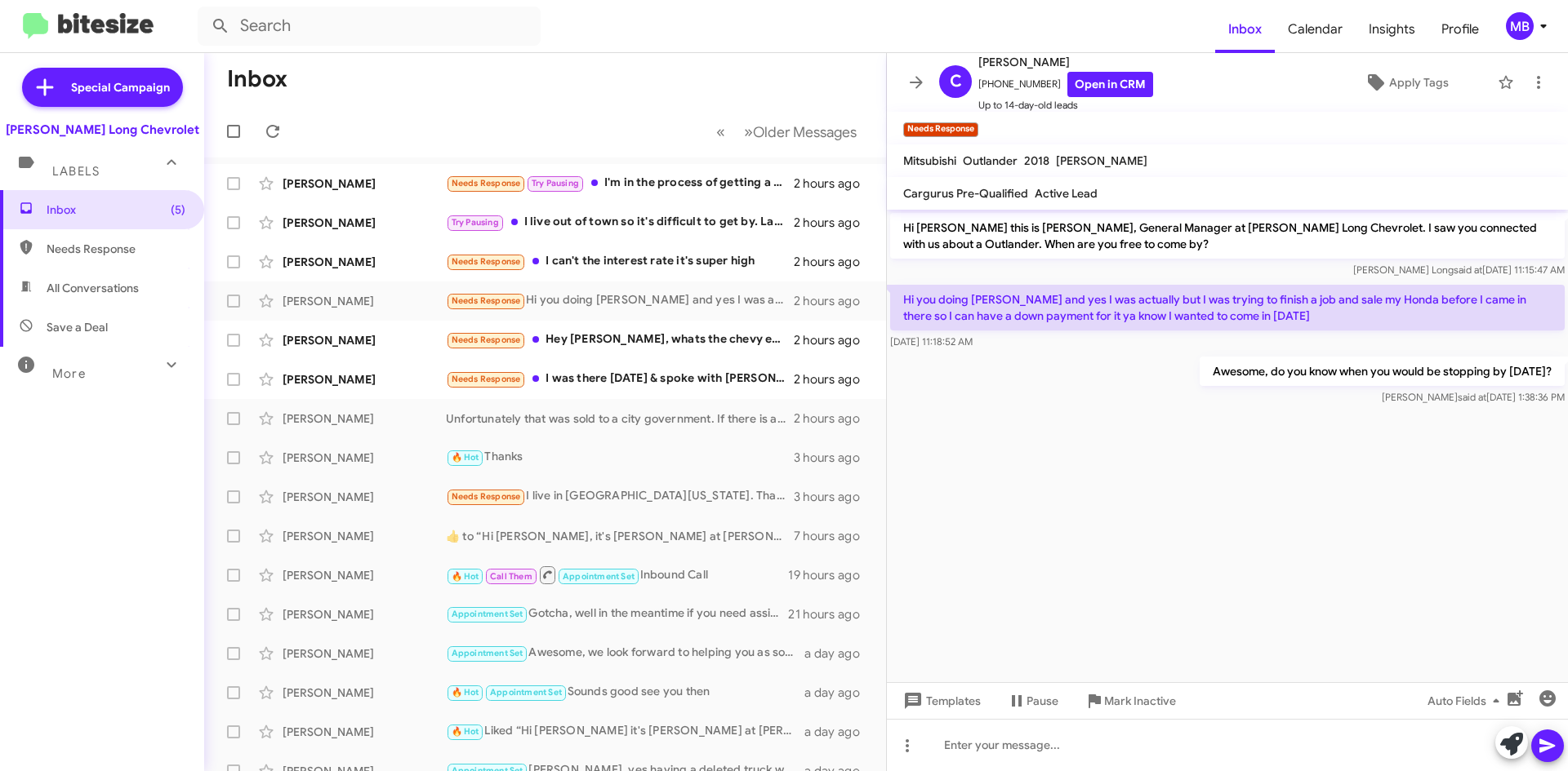
click at [292, 117] on mat-toolbar-row "« Previous » Next Older Messages" at bounding box center [544, 131] width 682 height 52
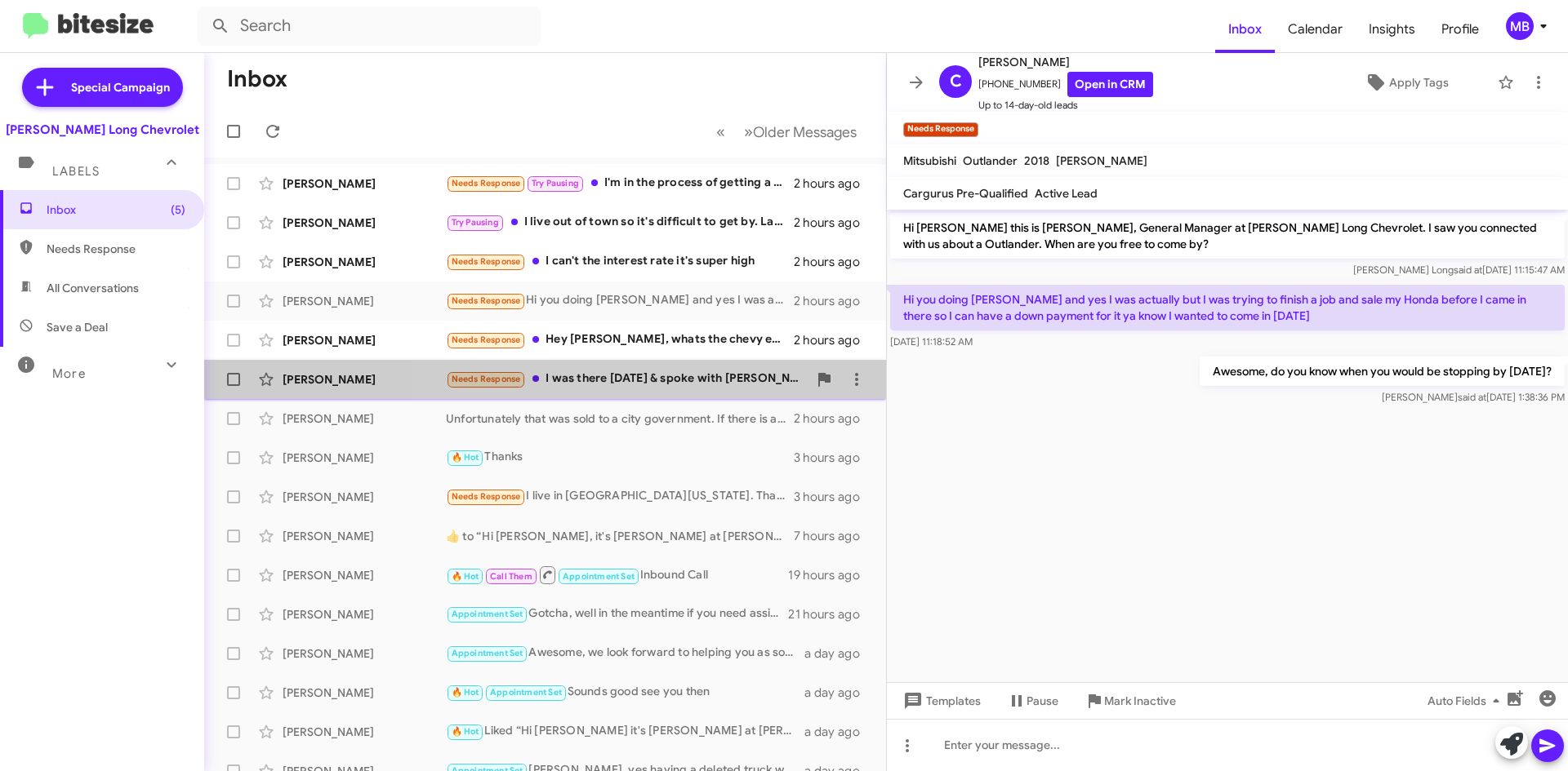
click at [722, 385] on div "Needs Response I was there [DATE] & spoke with [PERSON_NAME], you really didn't…" at bounding box center [626, 379] width 362 height 18
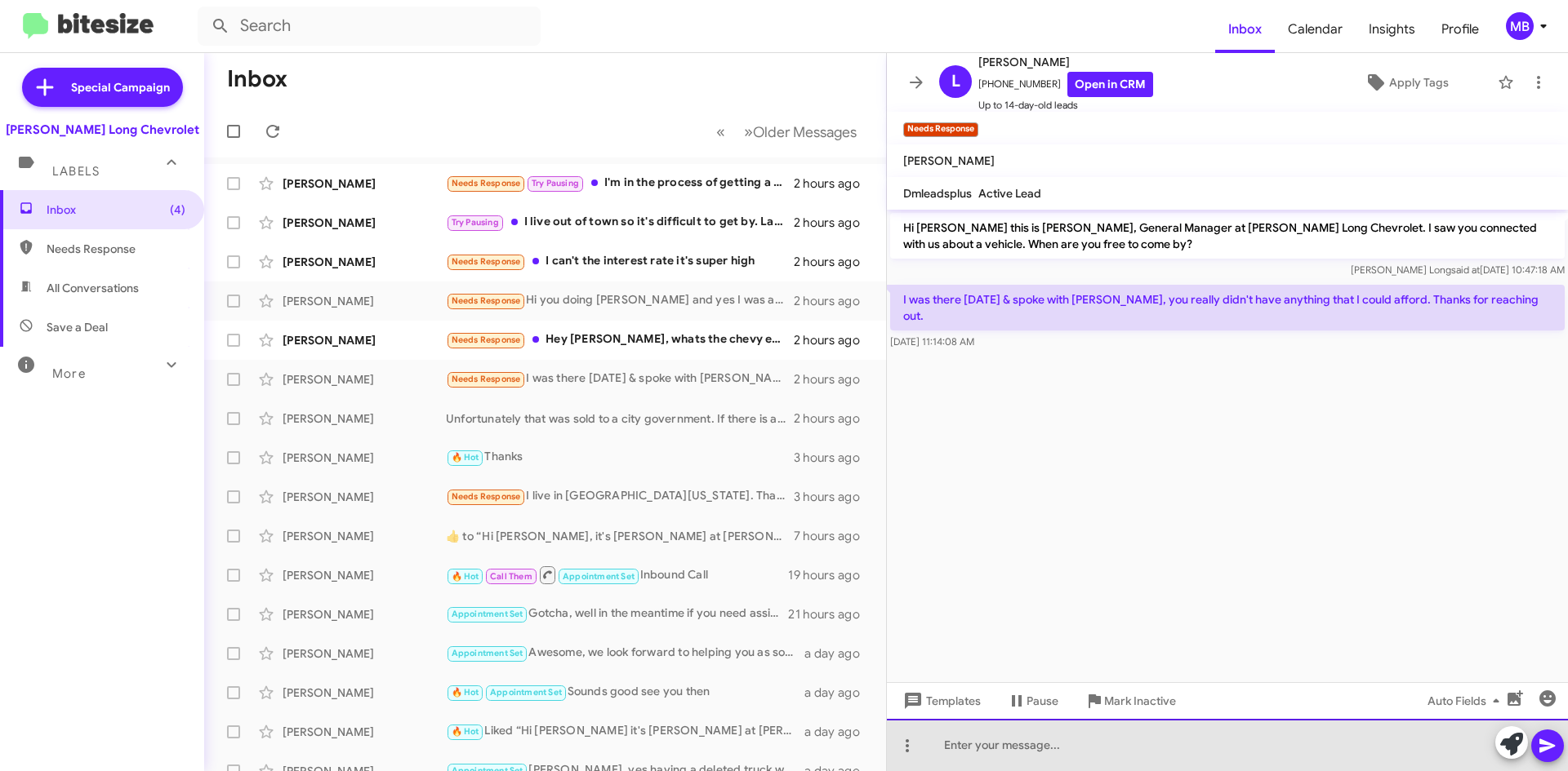
click at [1158, 739] on div at bounding box center [1227, 745] width 682 height 52
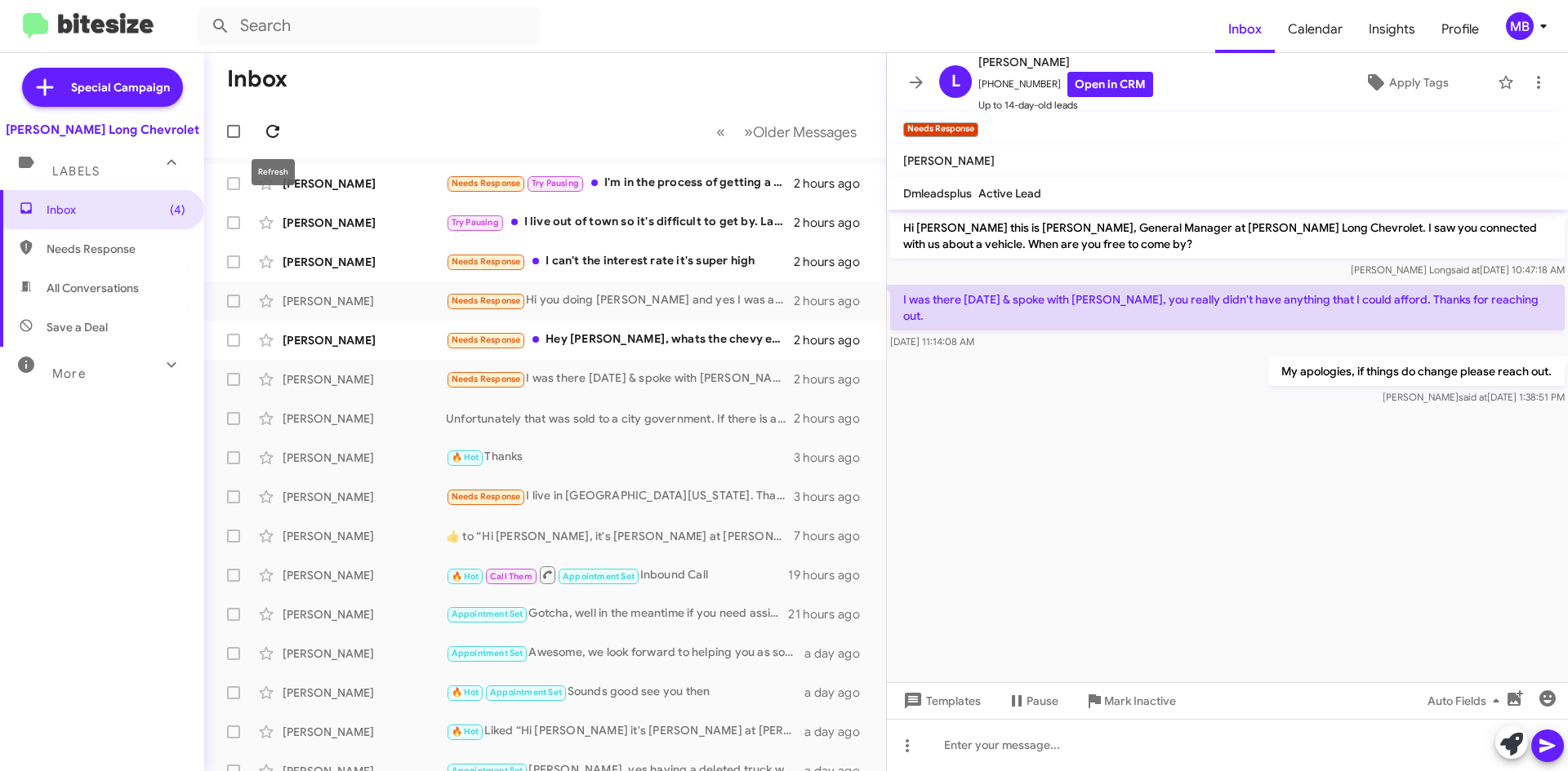
click at [278, 125] on icon at bounding box center [273, 131] width 19 height 19
click at [48, 250] on span "Needs Response" at bounding box center [116, 248] width 139 height 16
type input "in:needs-response"
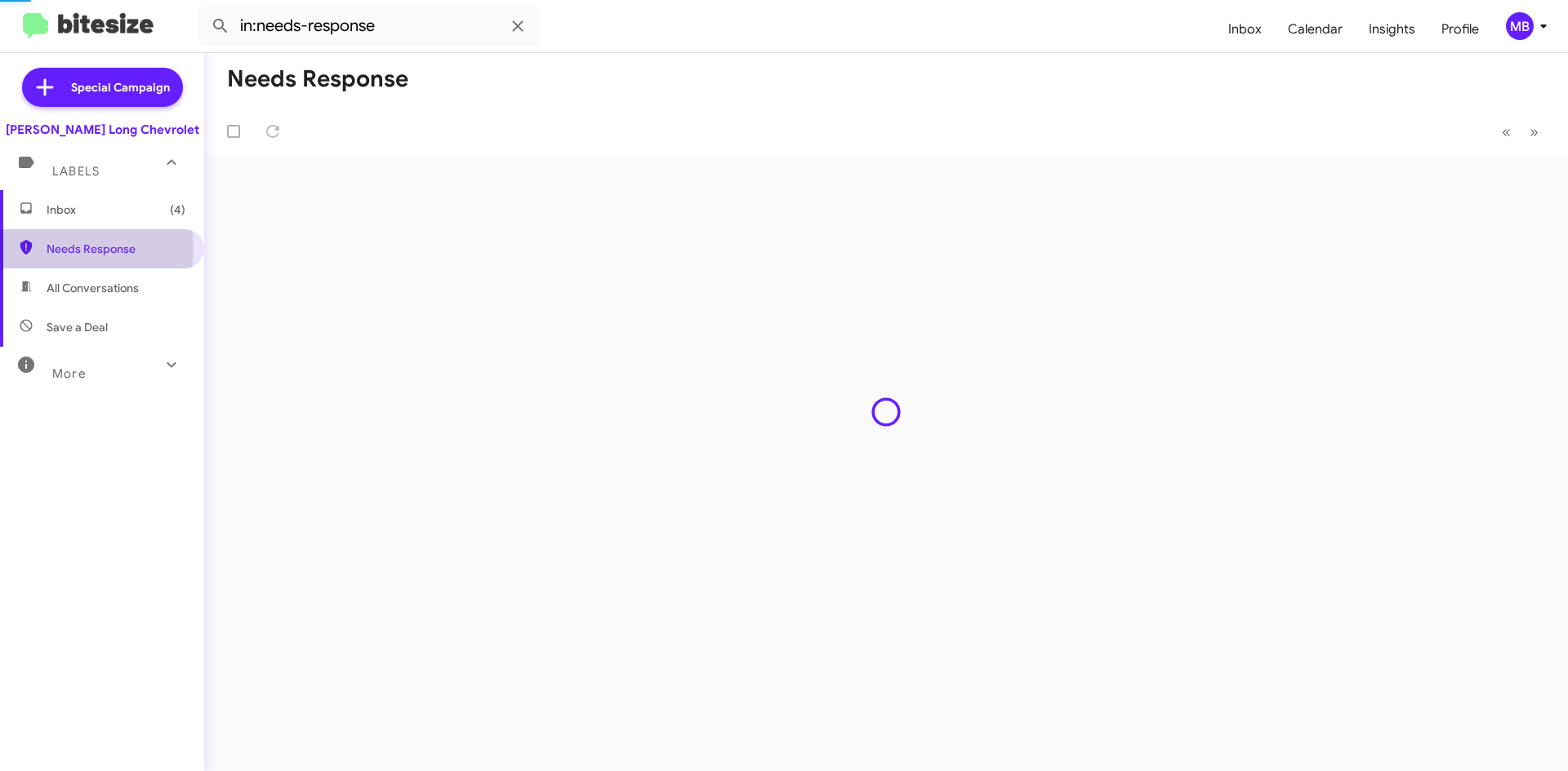
click at [109, 220] on span "Inbox (4)" at bounding box center [102, 210] width 204 height 40
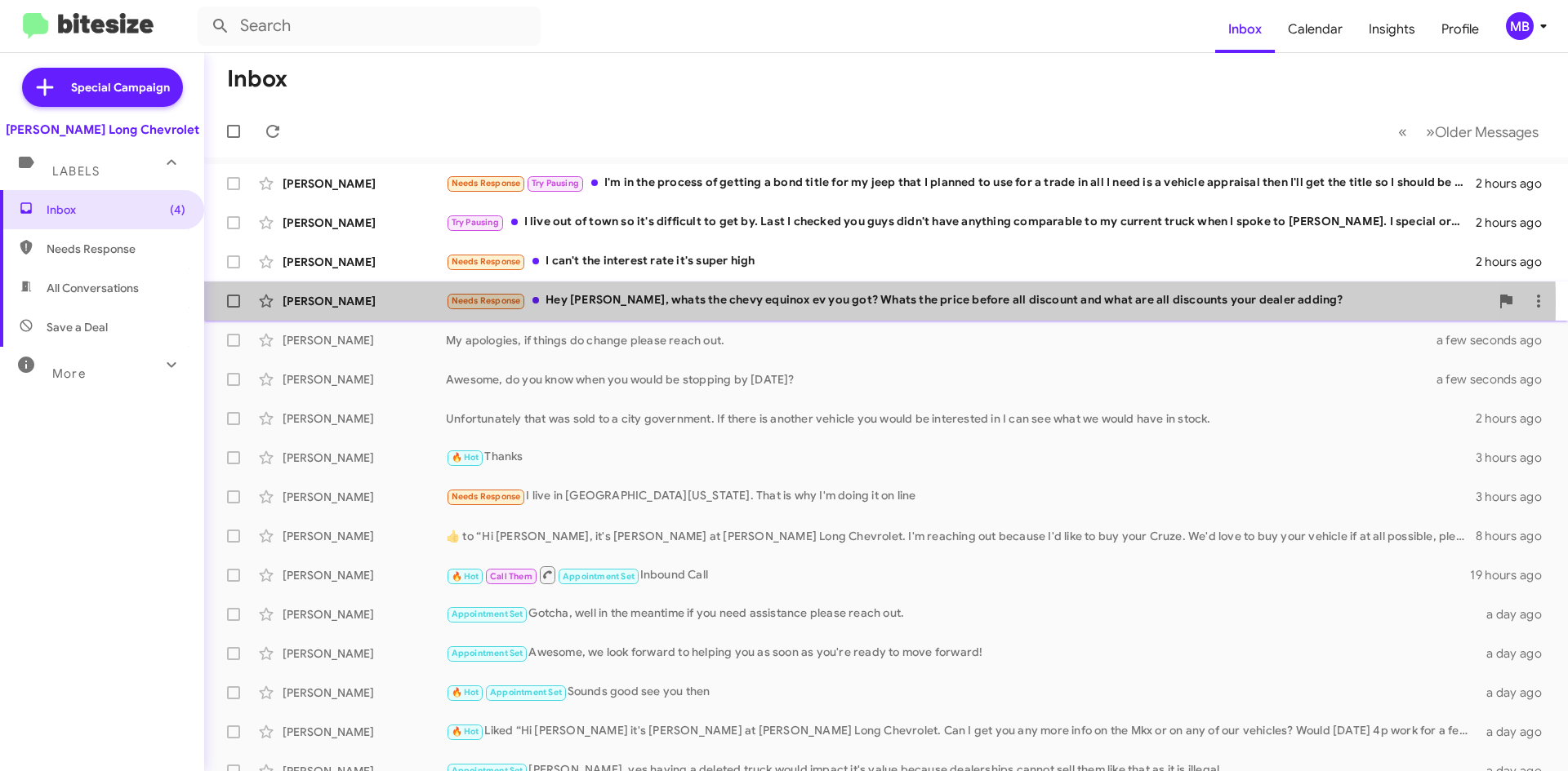
click at [697, 304] on div "Needs Response Hey [PERSON_NAME], whats the chevy equinox ev you got? Whats the…" at bounding box center [968, 300] width 1044 height 18
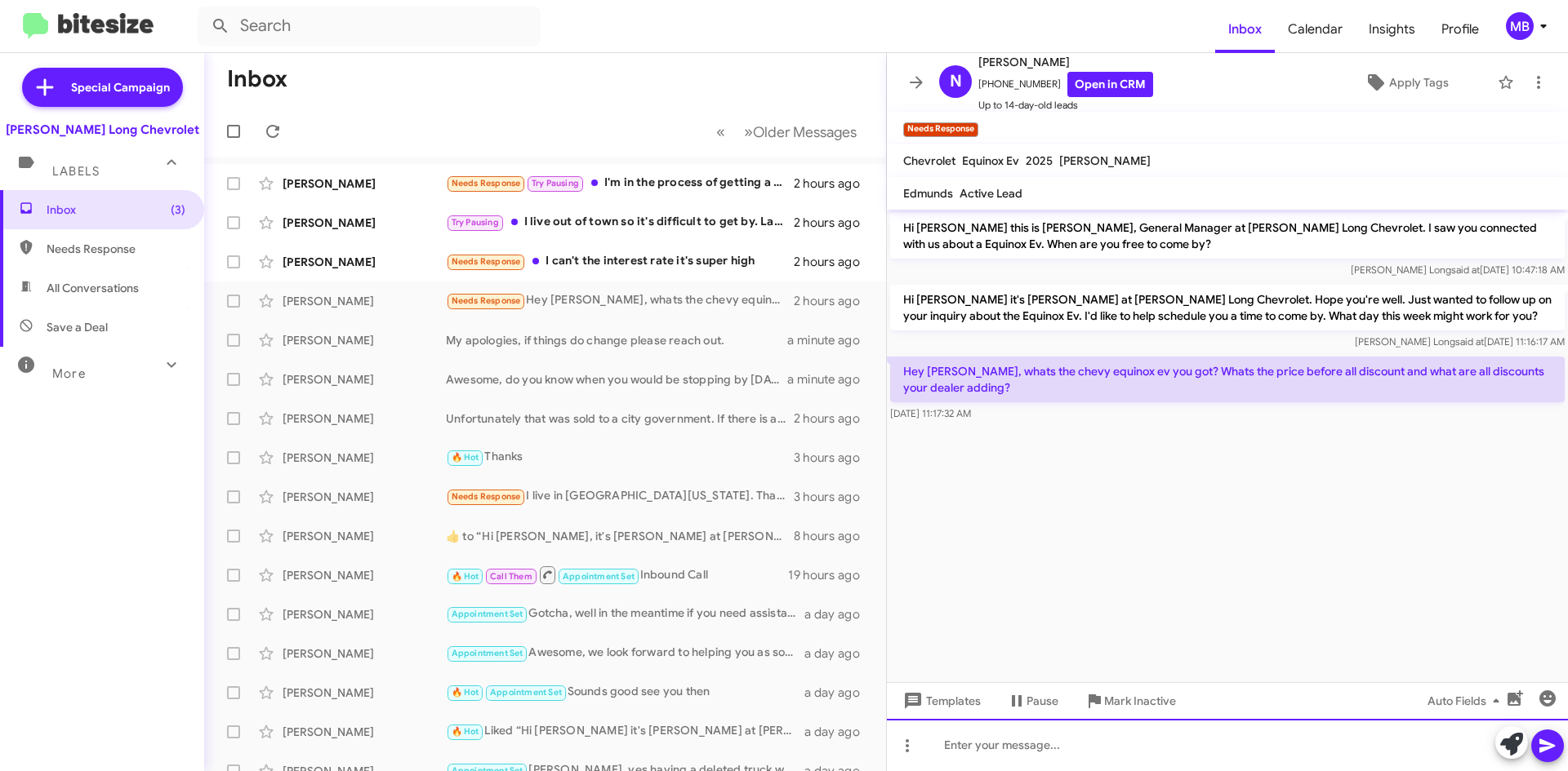
click at [1167, 752] on div at bounding box center [1227, 745] width 682 height 52
click at [1235, 757] on div "The MSRP on that Equinox EV is $51,485." at bounding box center [1227, 745] width 682 height 52
click at [1306, 754] on div "The MSRP on that Equinox EV is $51,485 plus taxes and fees." at bounding box center [1227, 745] width 682 height 52
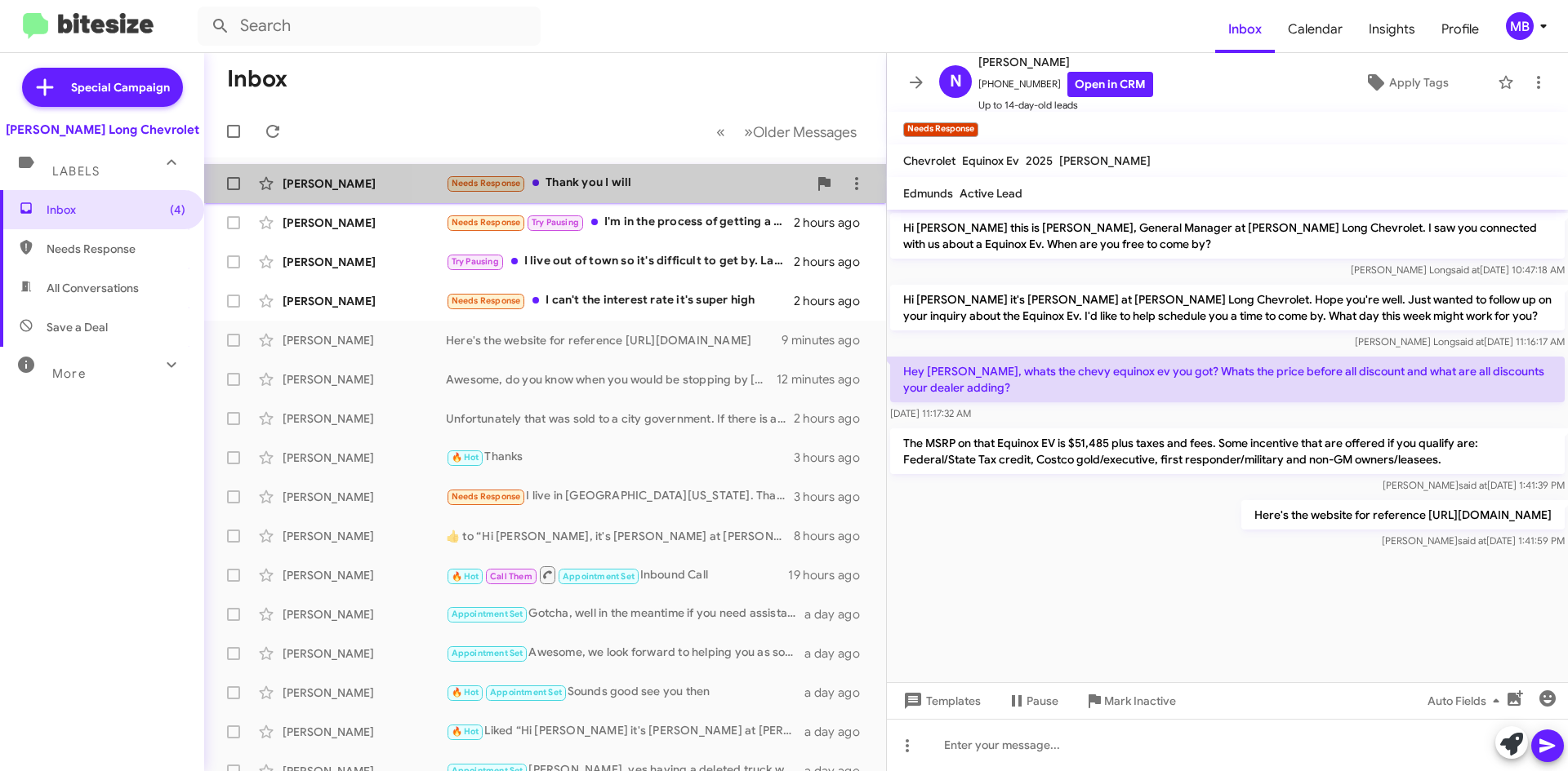
click at [727, 191] on div "Needs Response Thank you I will" at bounding box center [626, 183] width 362 height 18
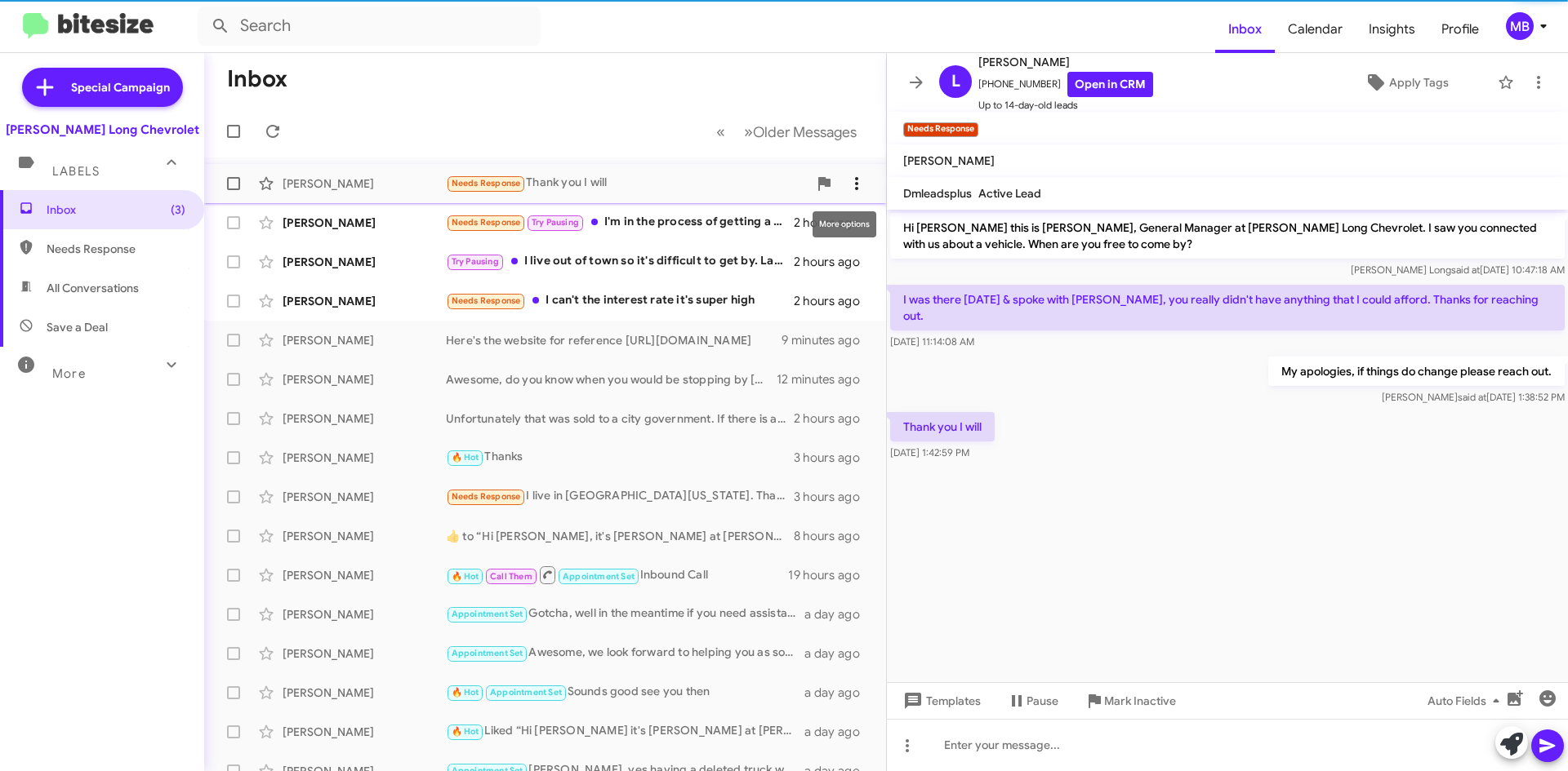
click at [848, 195] on button at bounding box center [857, 184] width 33 height 33
click at [828, 270] on span "[PERSON_NAME] as responded" at bounding box center [764, 265] width 167 height 40
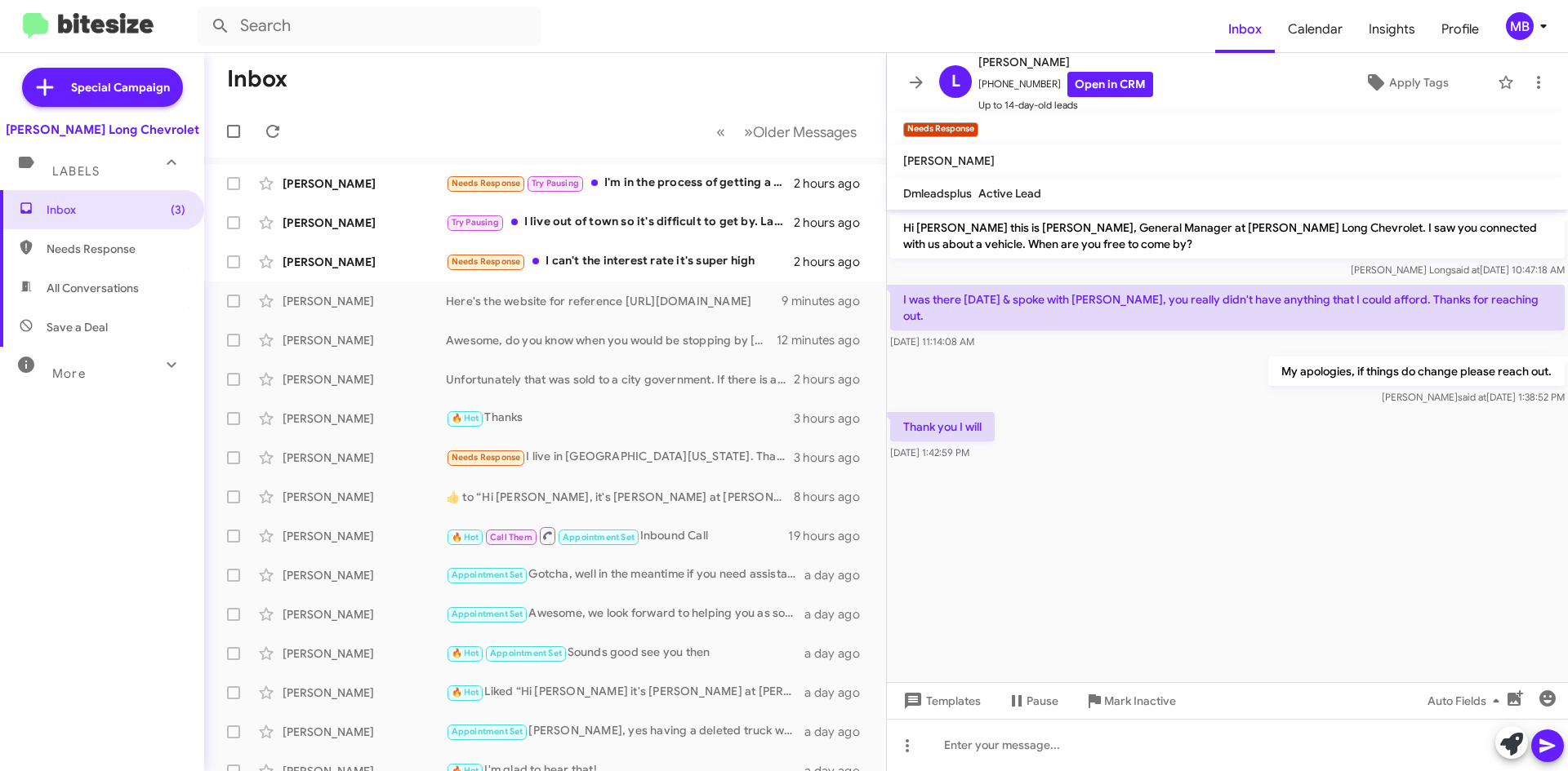
click at [94, 251] on span "Needs Response" at bounding box center [116, 248] width 139 height 16
type input "in:needs-response"
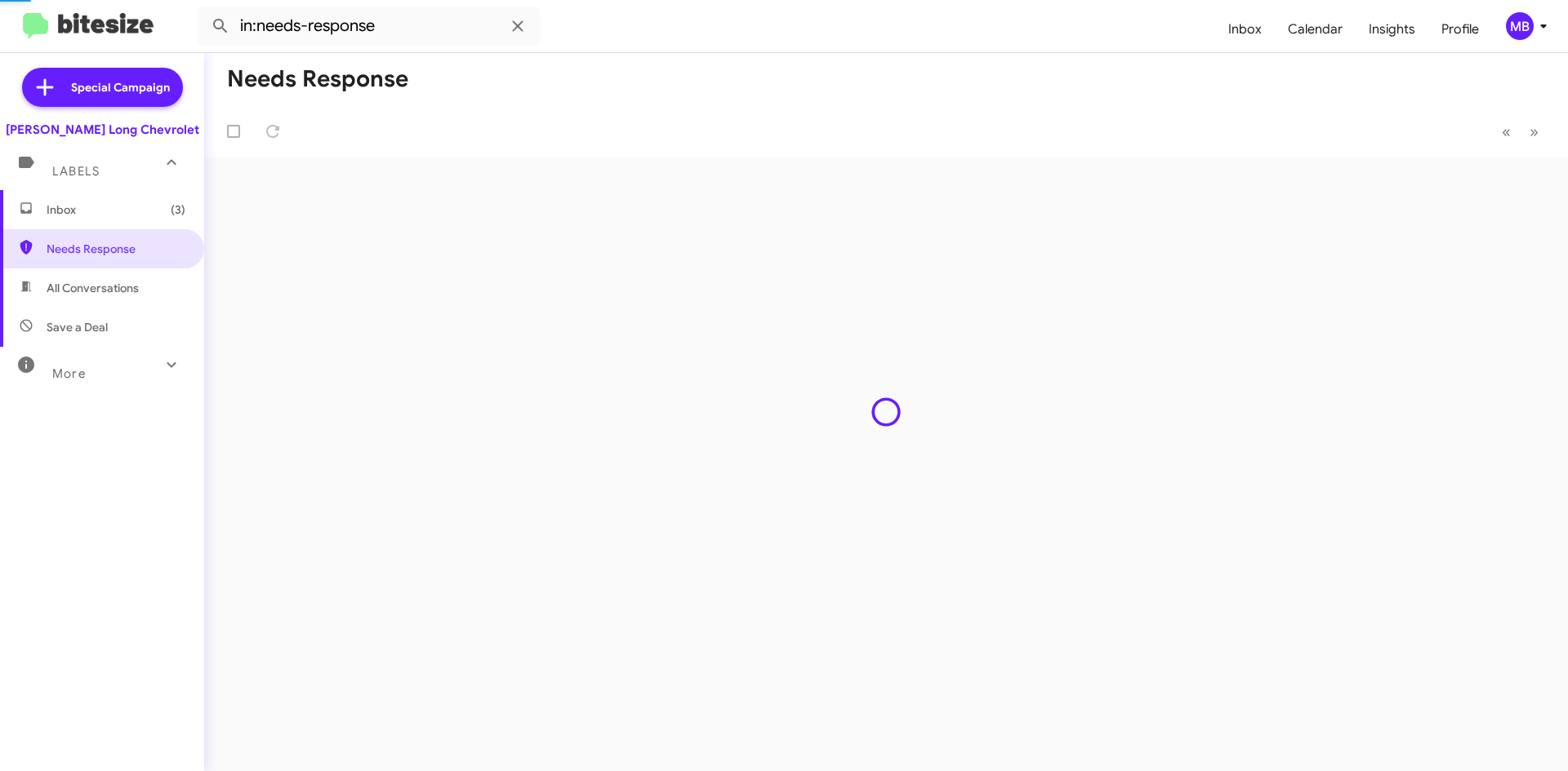
click at [100, 221] on span "Inbox (3)" at bounding box center [102, 210] width 204 height 40
